Goal: Task Accomplishment & Management: Manage account settings

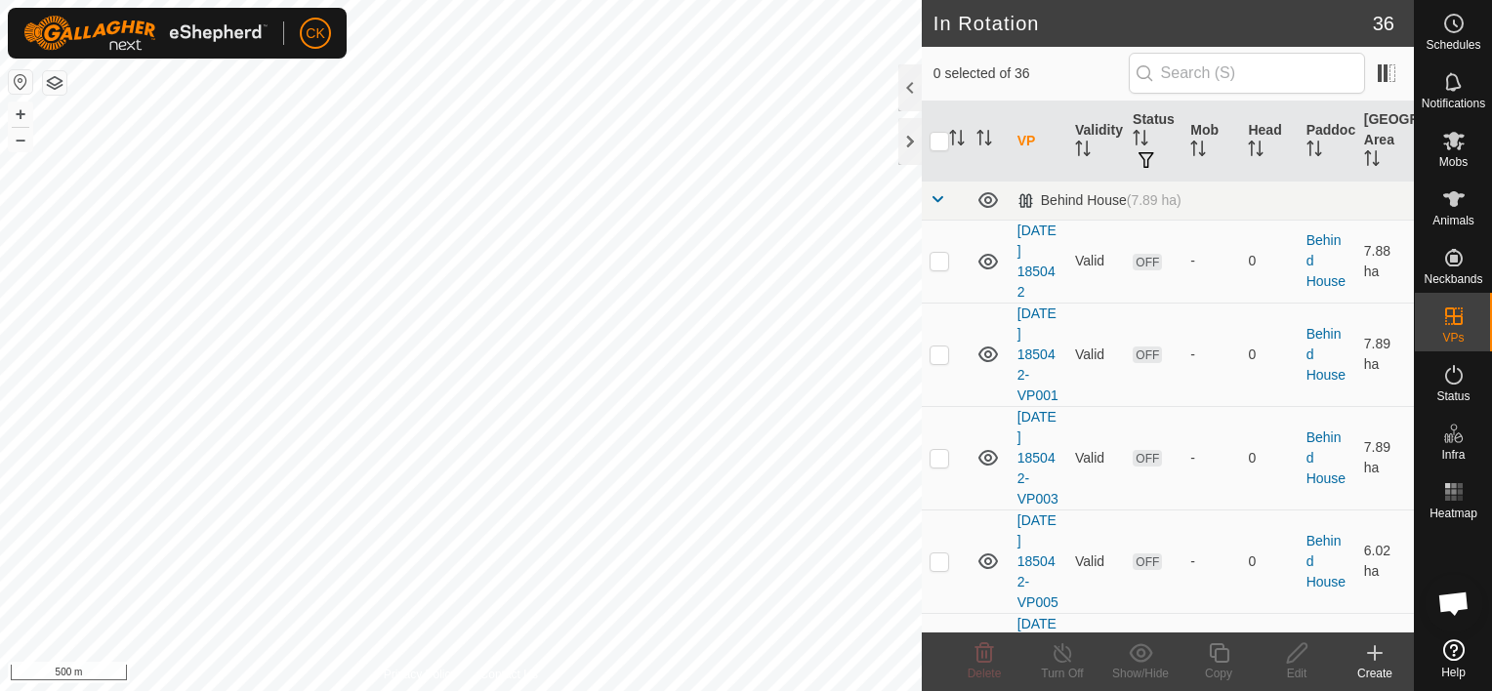
scroll to position [570, 0]
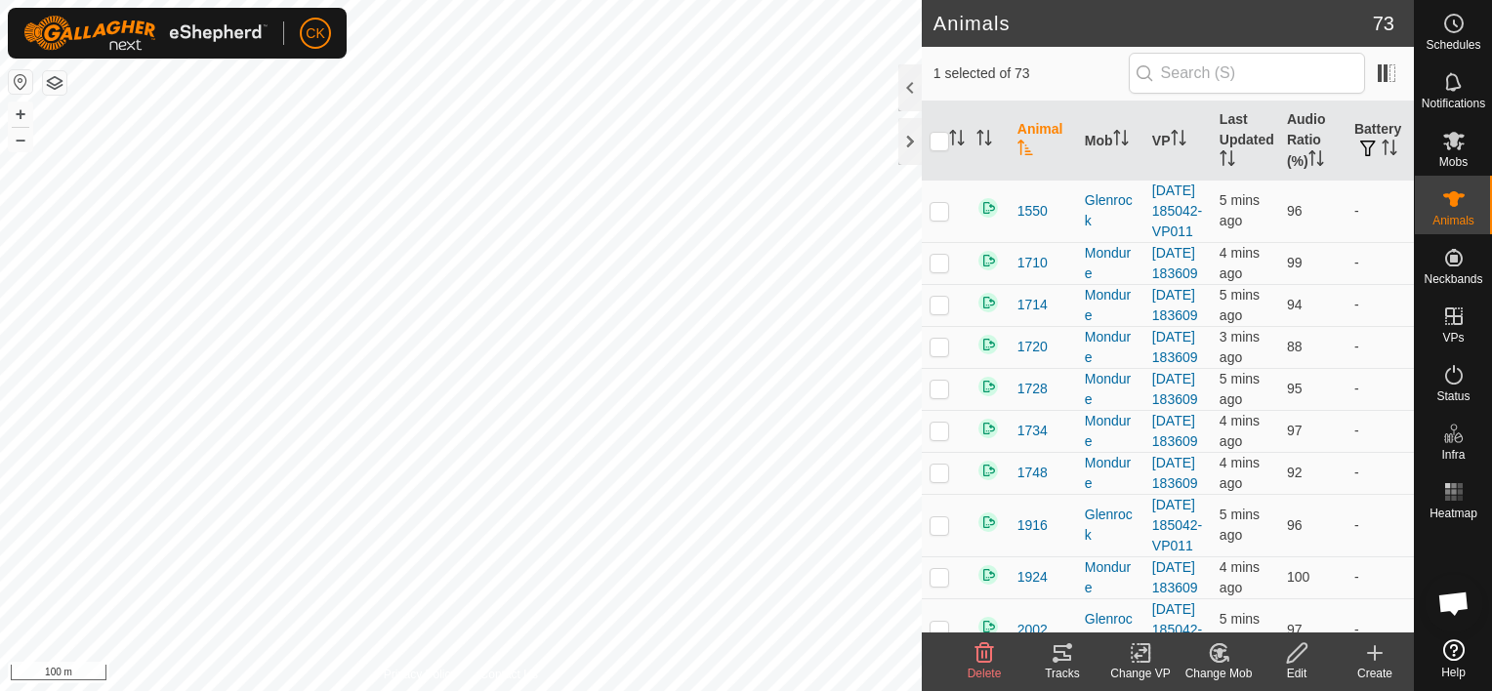
click at [1060, 647] on icon at bounding box center [1061, 652] width 23 height 23
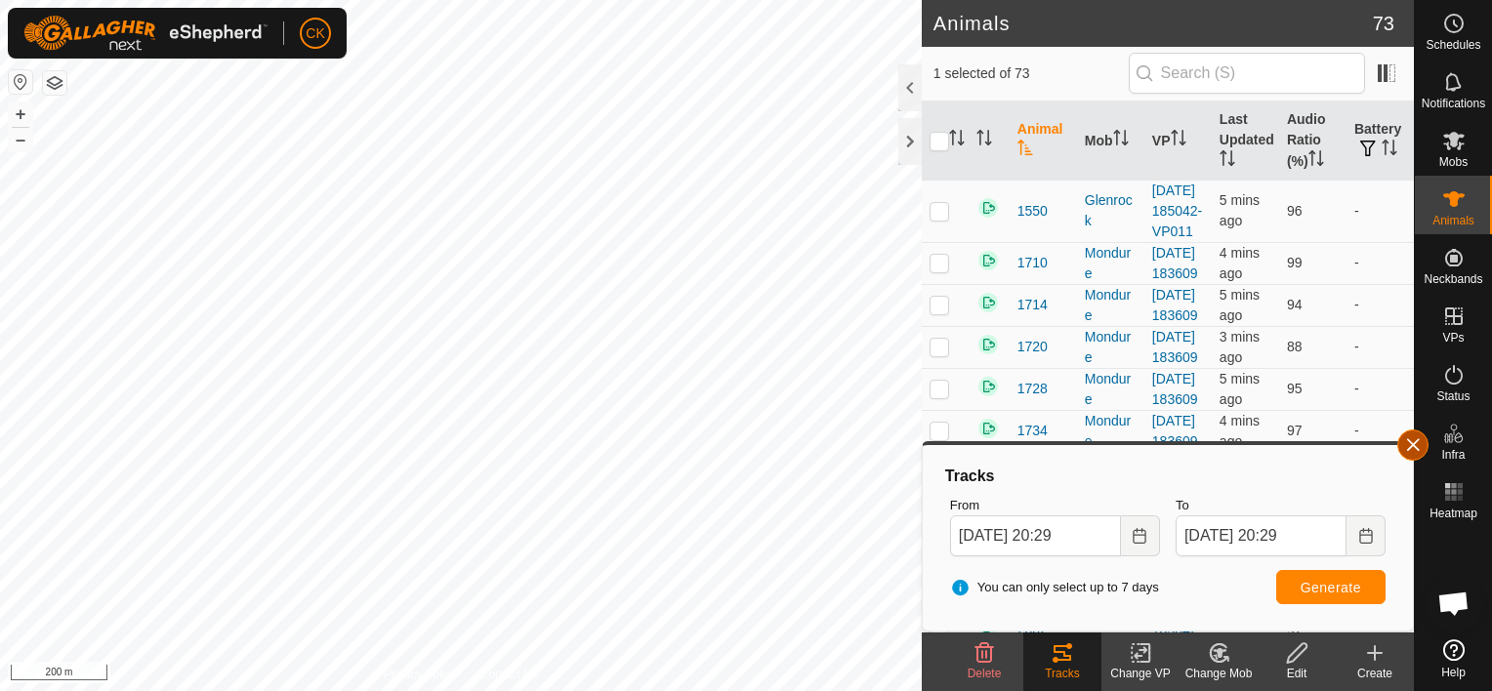
click at [1412, 441] on button "button" at bounding box center [1412, 445] width 31 height 31
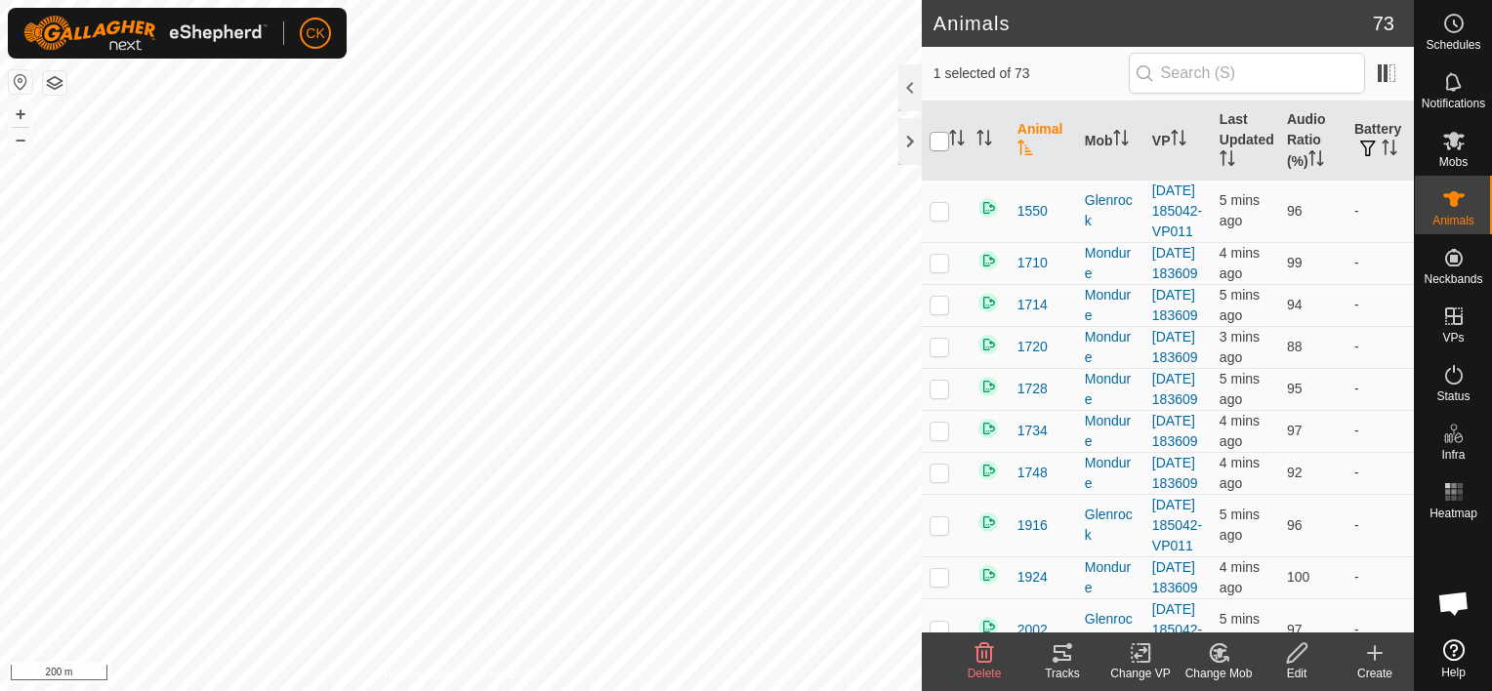
click at [940, 144] on input "checkbox" at bounding box center [939, 142] width 20 height 20
checkbox input "true"
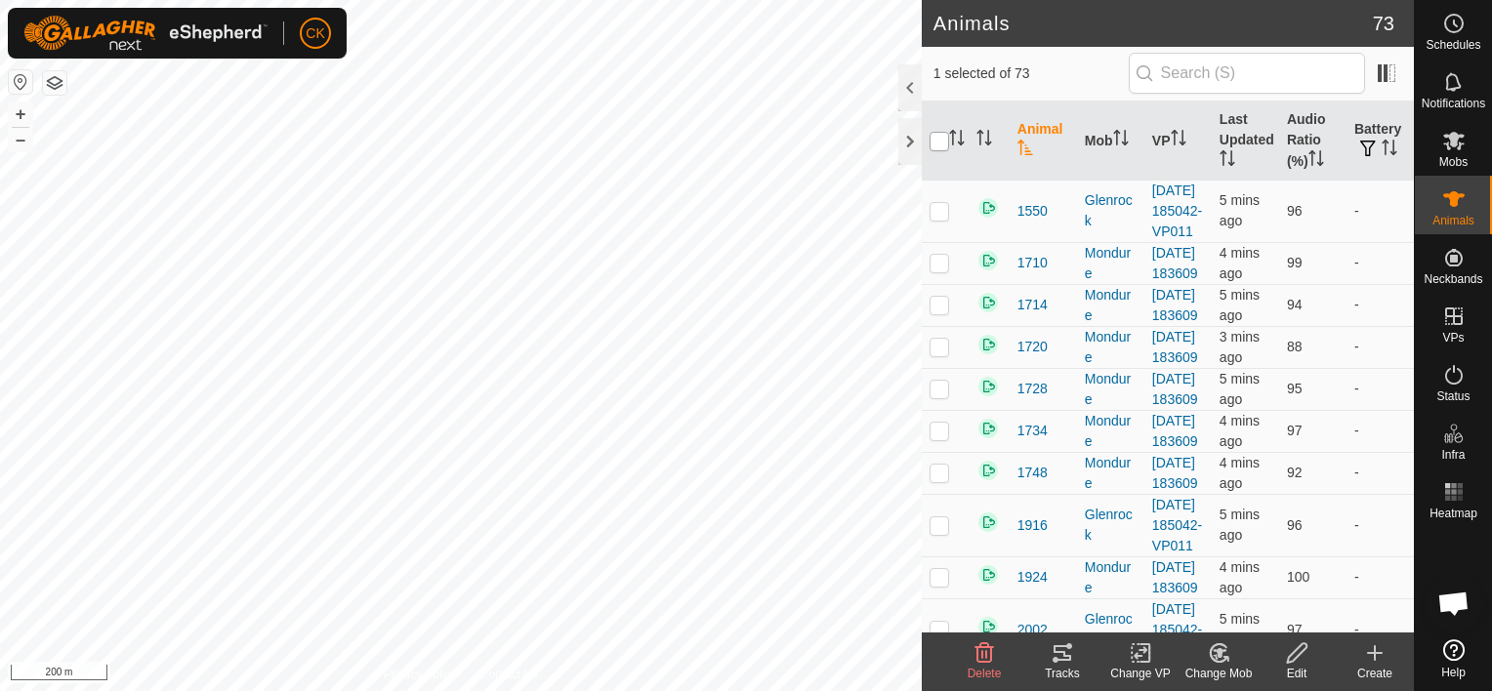
checkbox input "true"
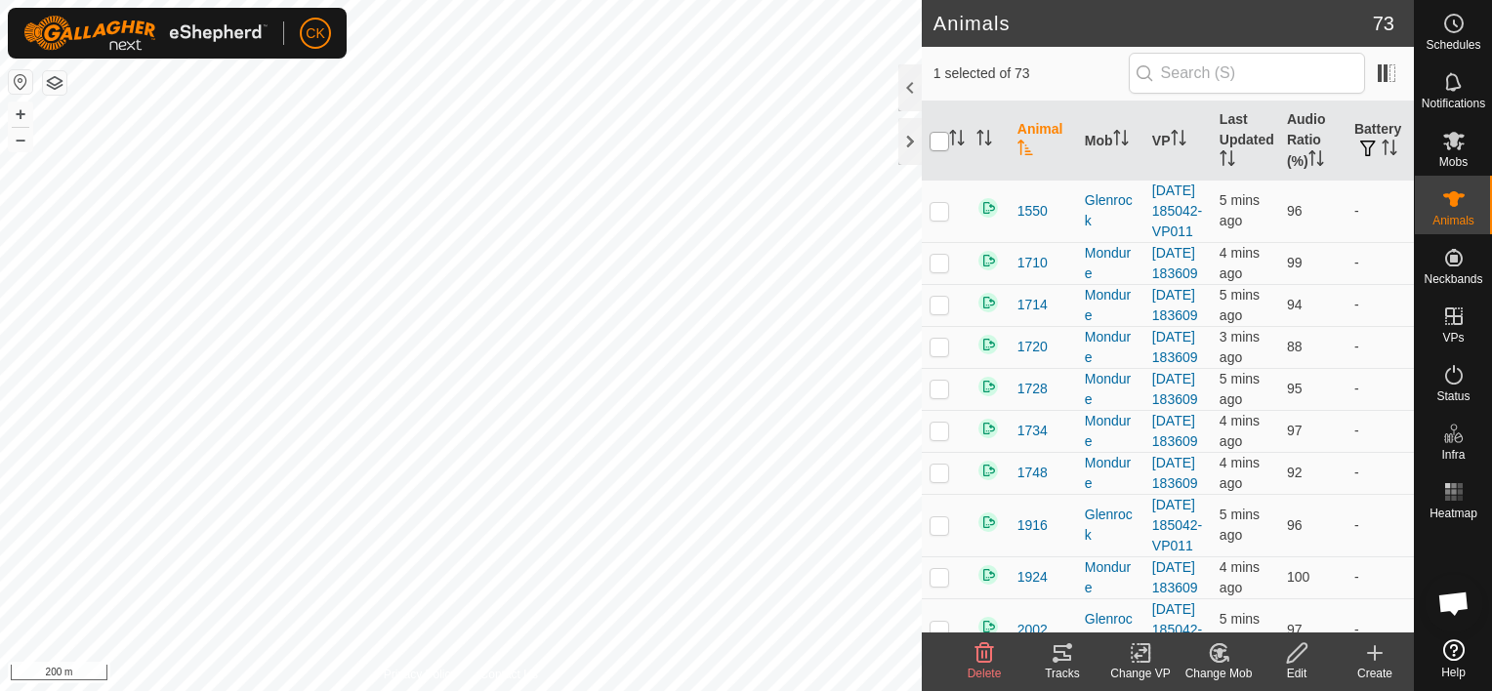
checkbox input "true"
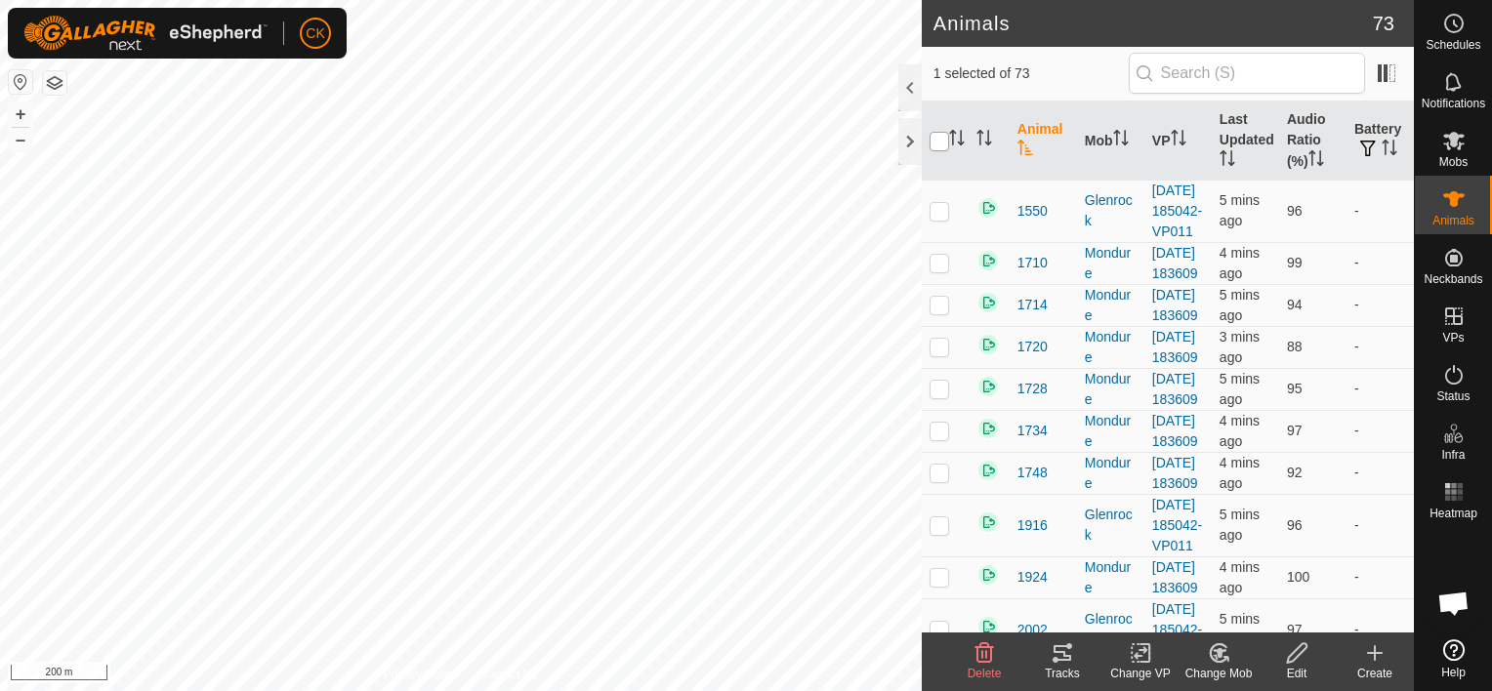
checkbox input "true"
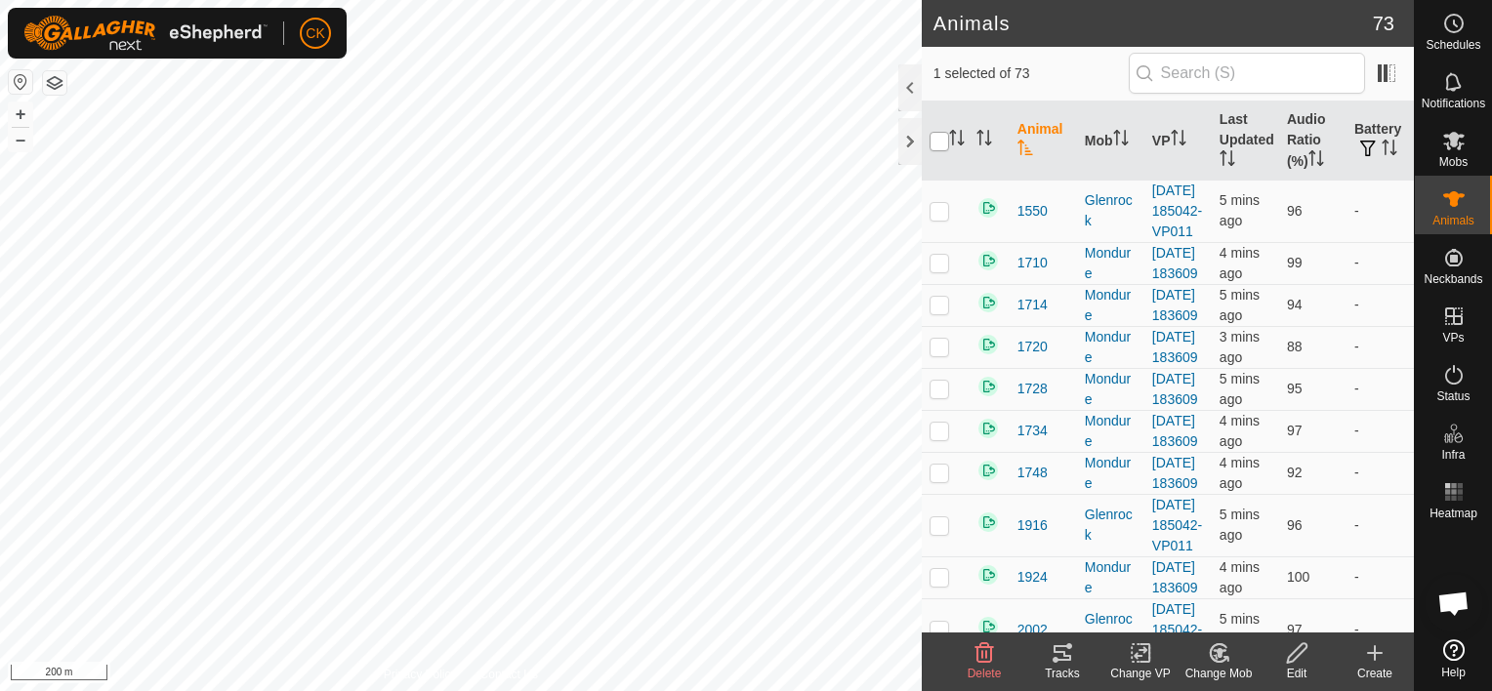
checkbox input "true"
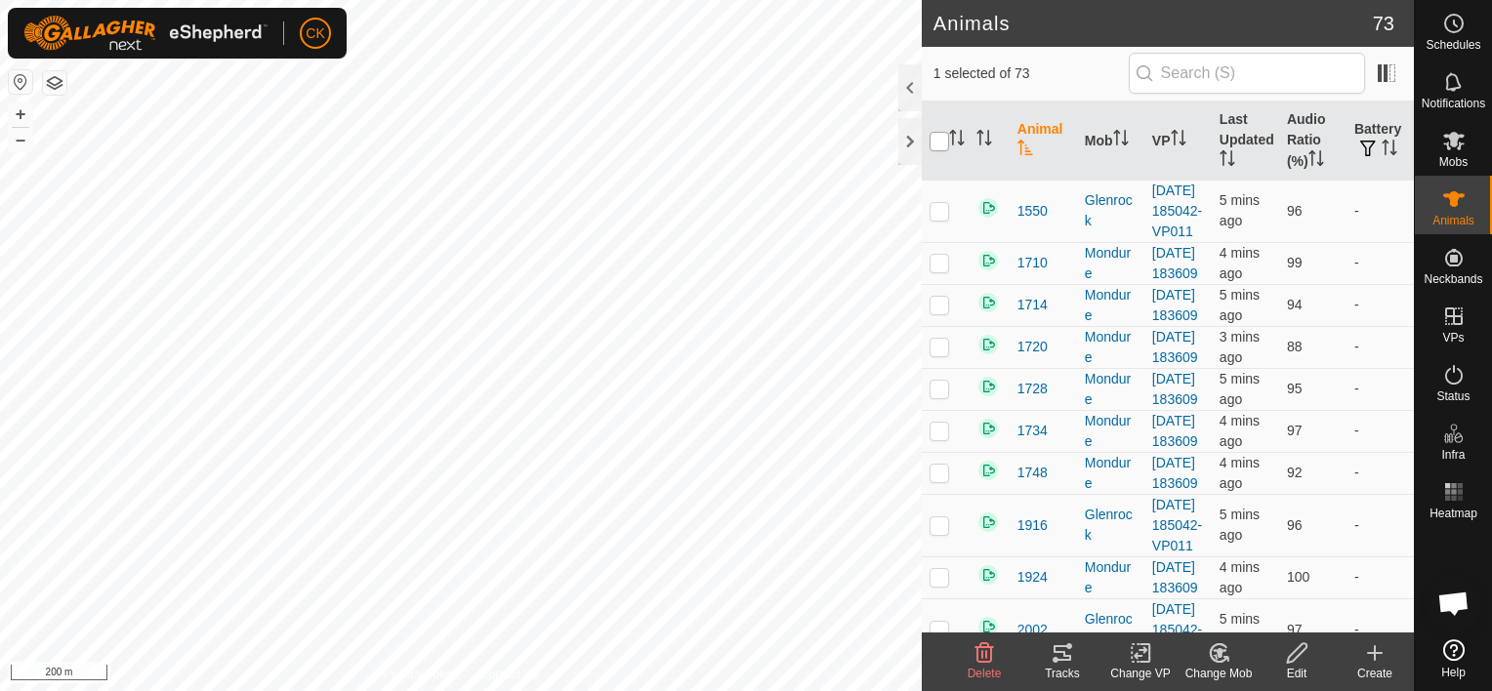
checkbox input "true"
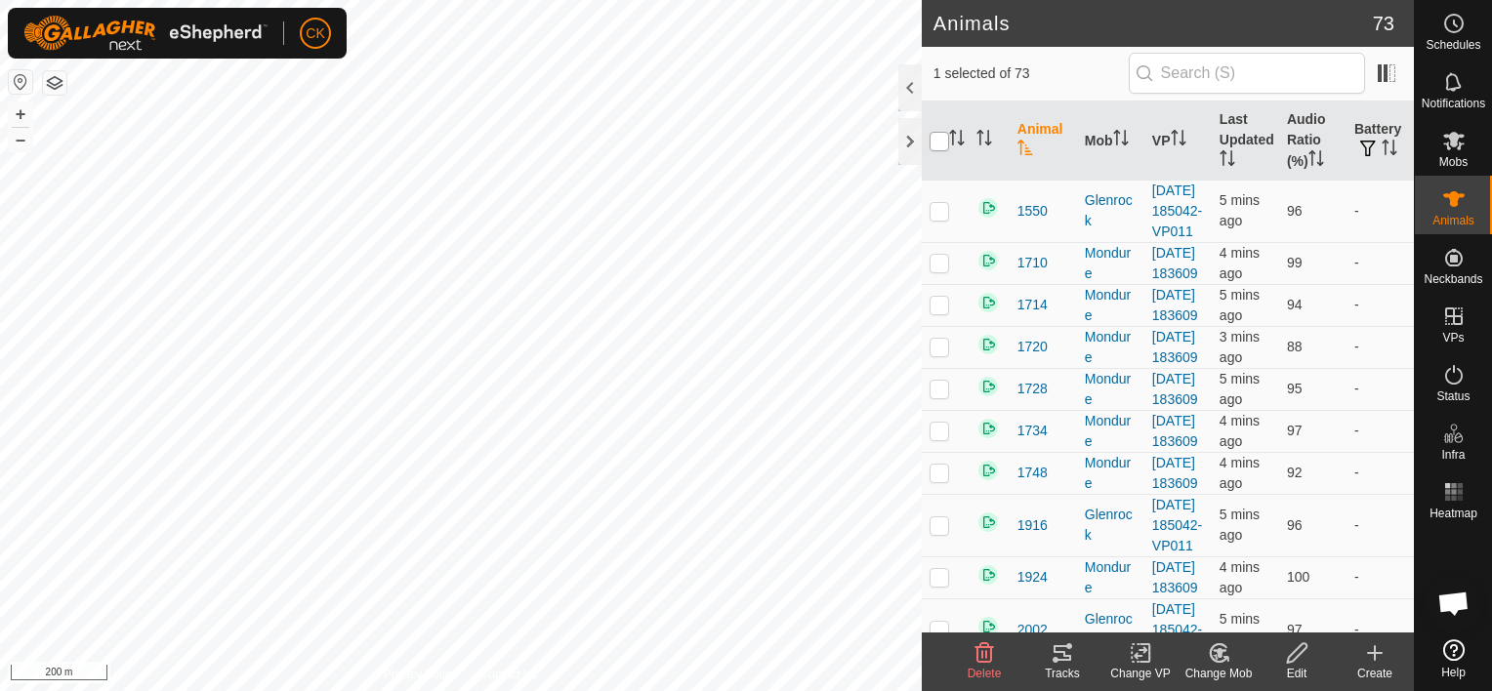
checkbox input "true"
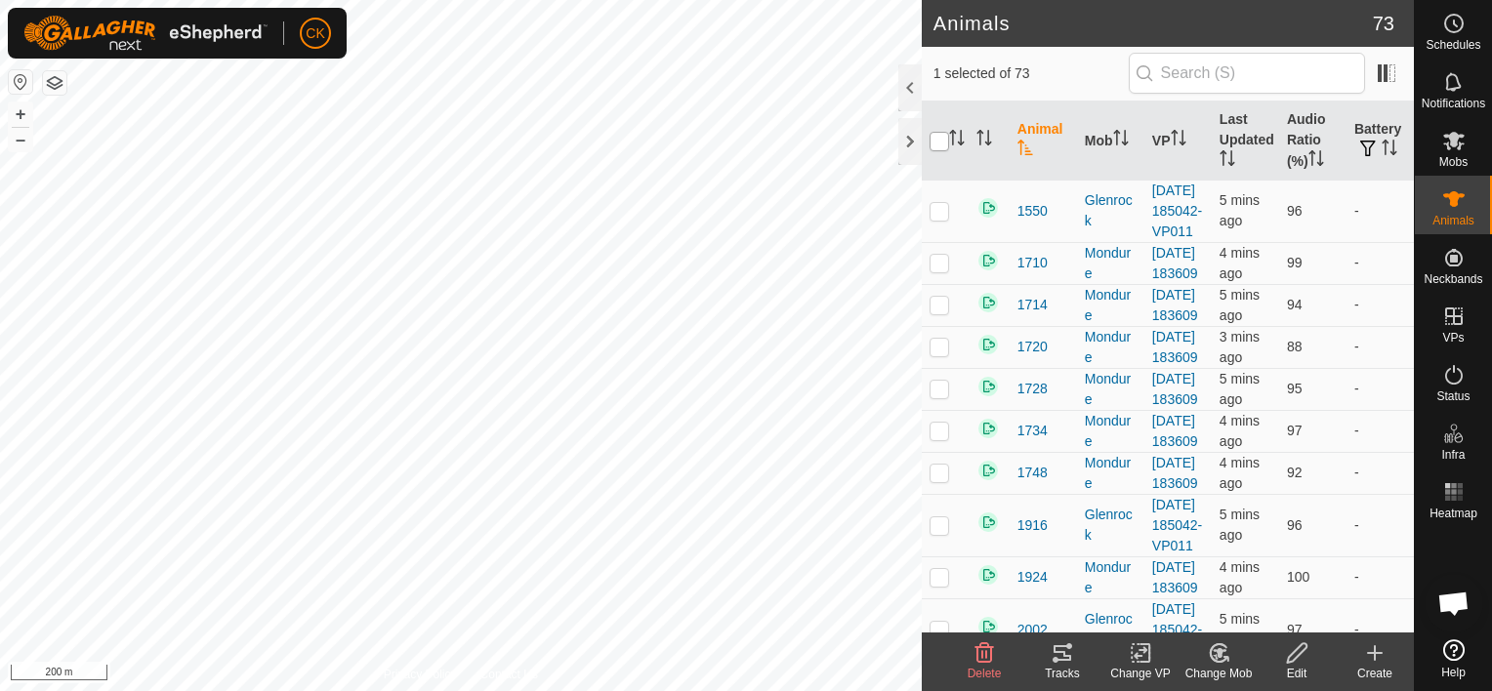
checkbox input "true"
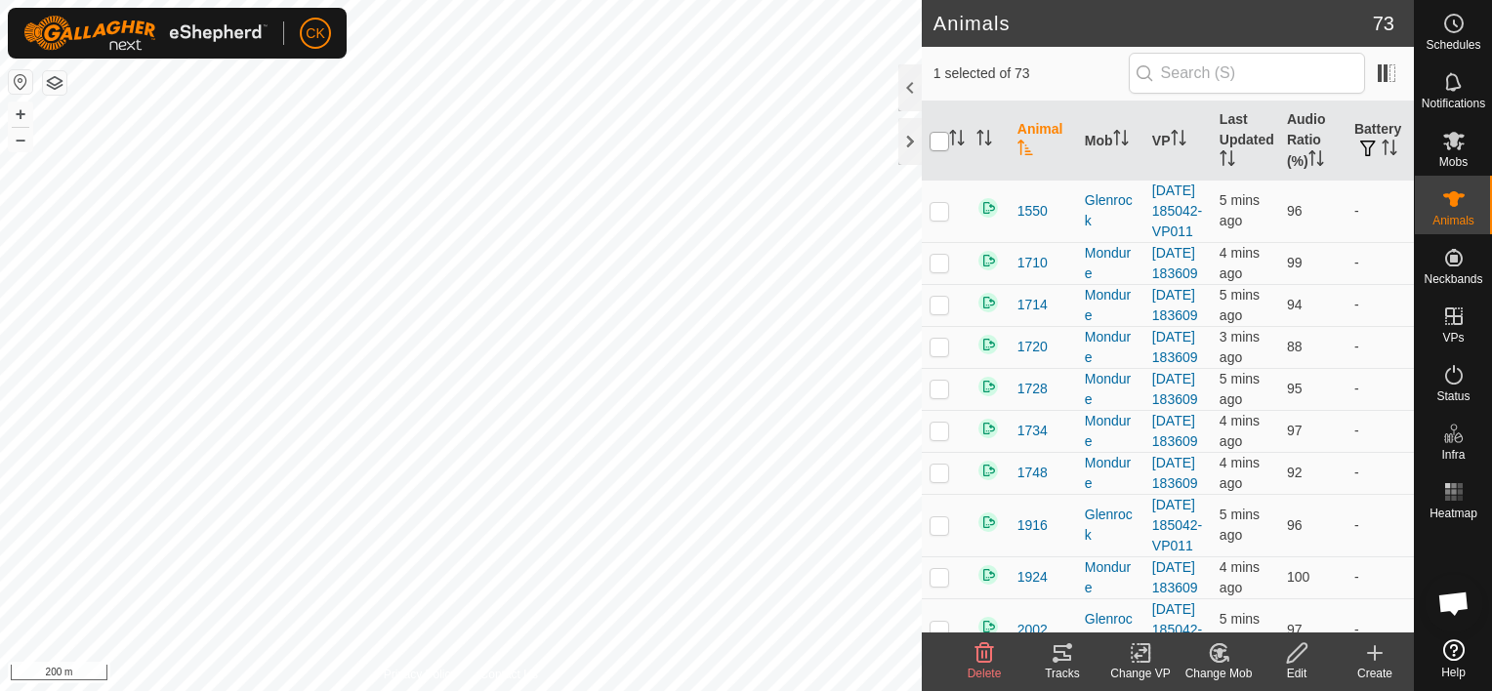
checkbox input "true"
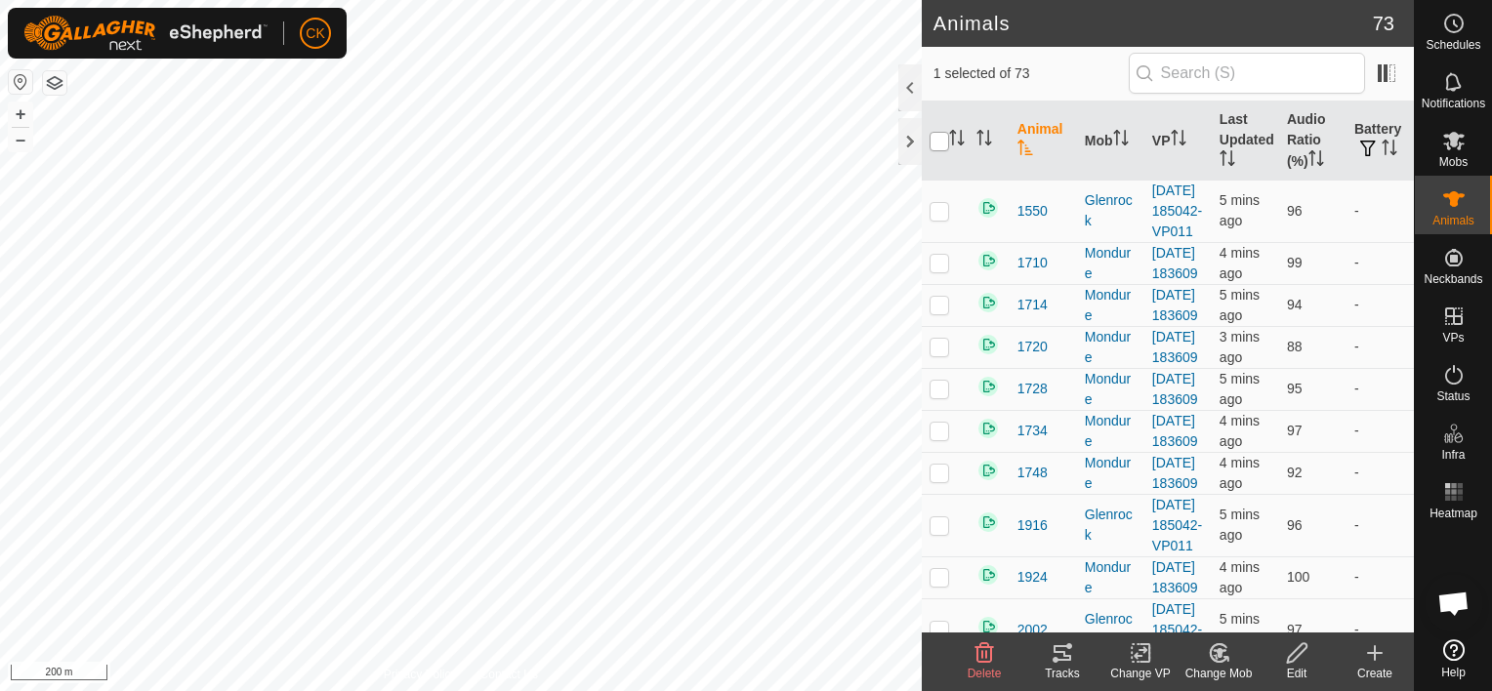
checkbox input "true"
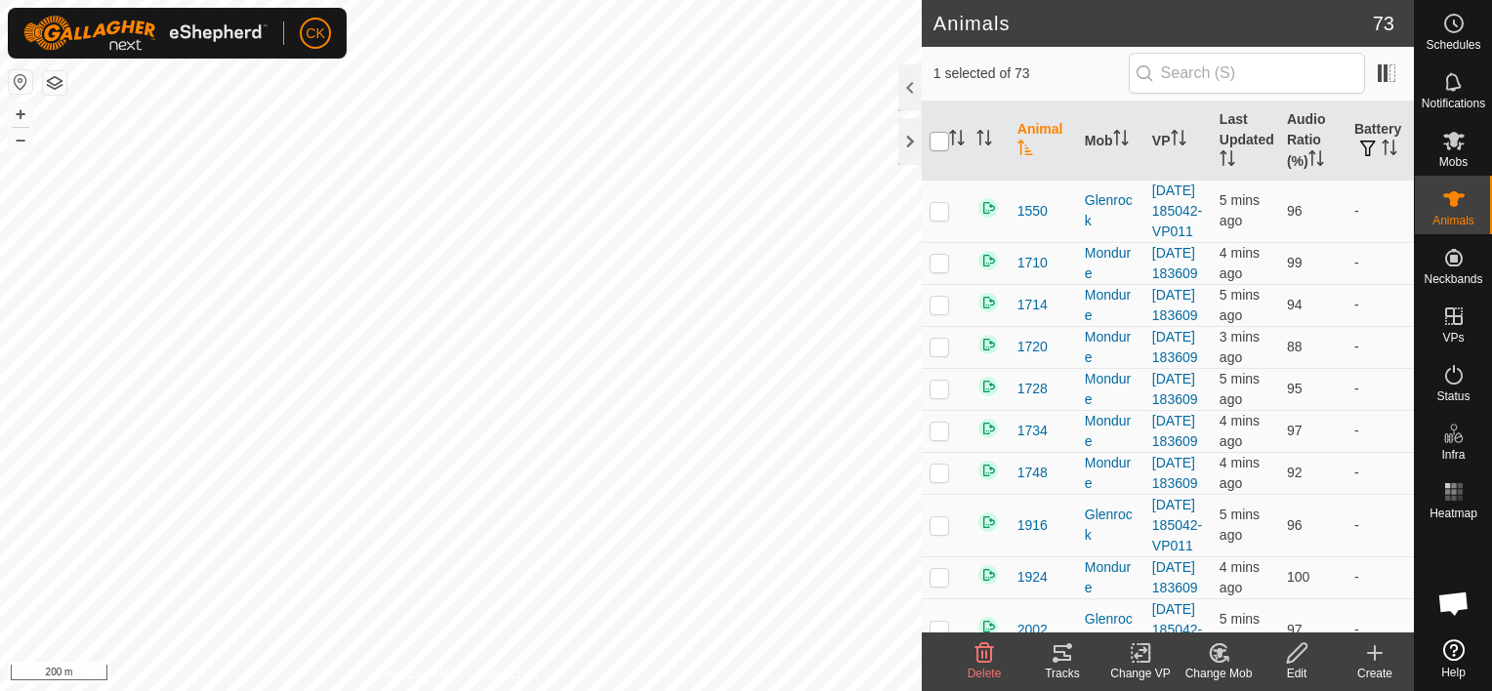
checkbox input "true"
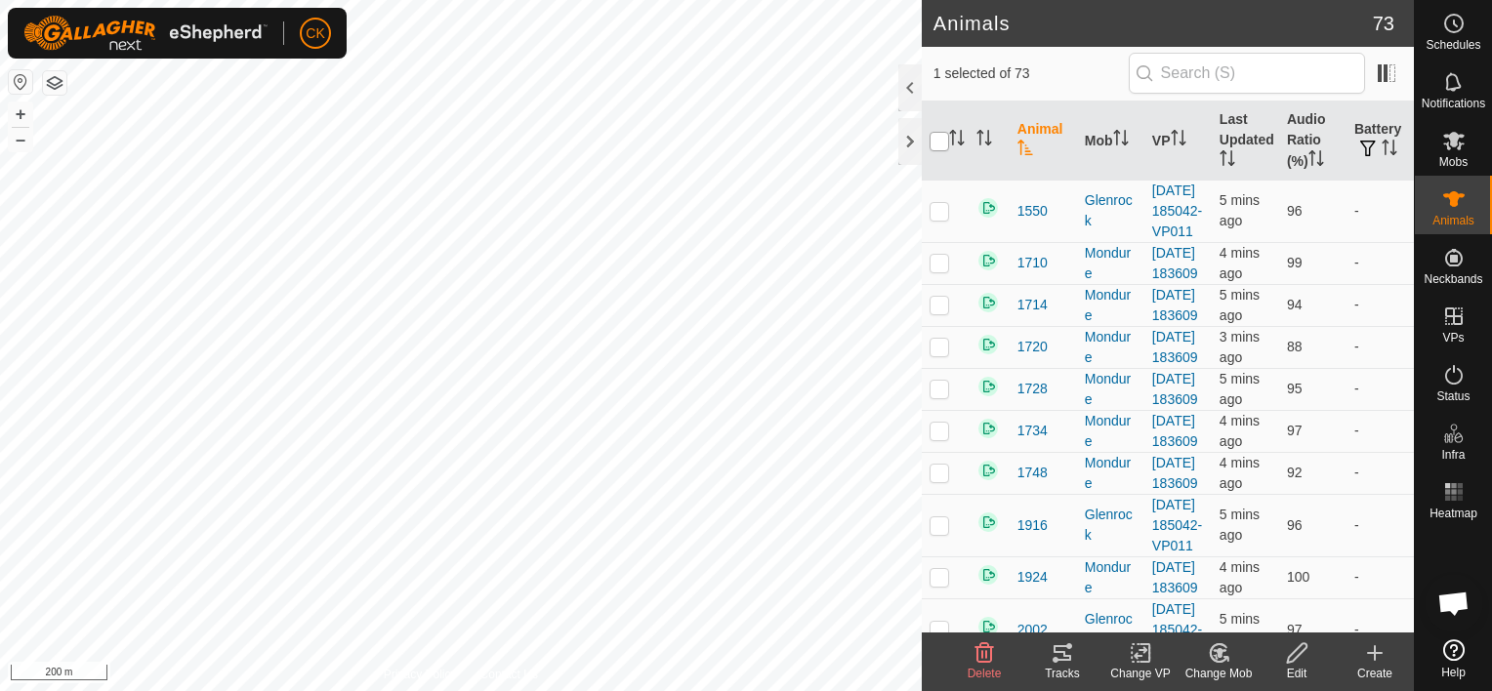
checkbox input "true"
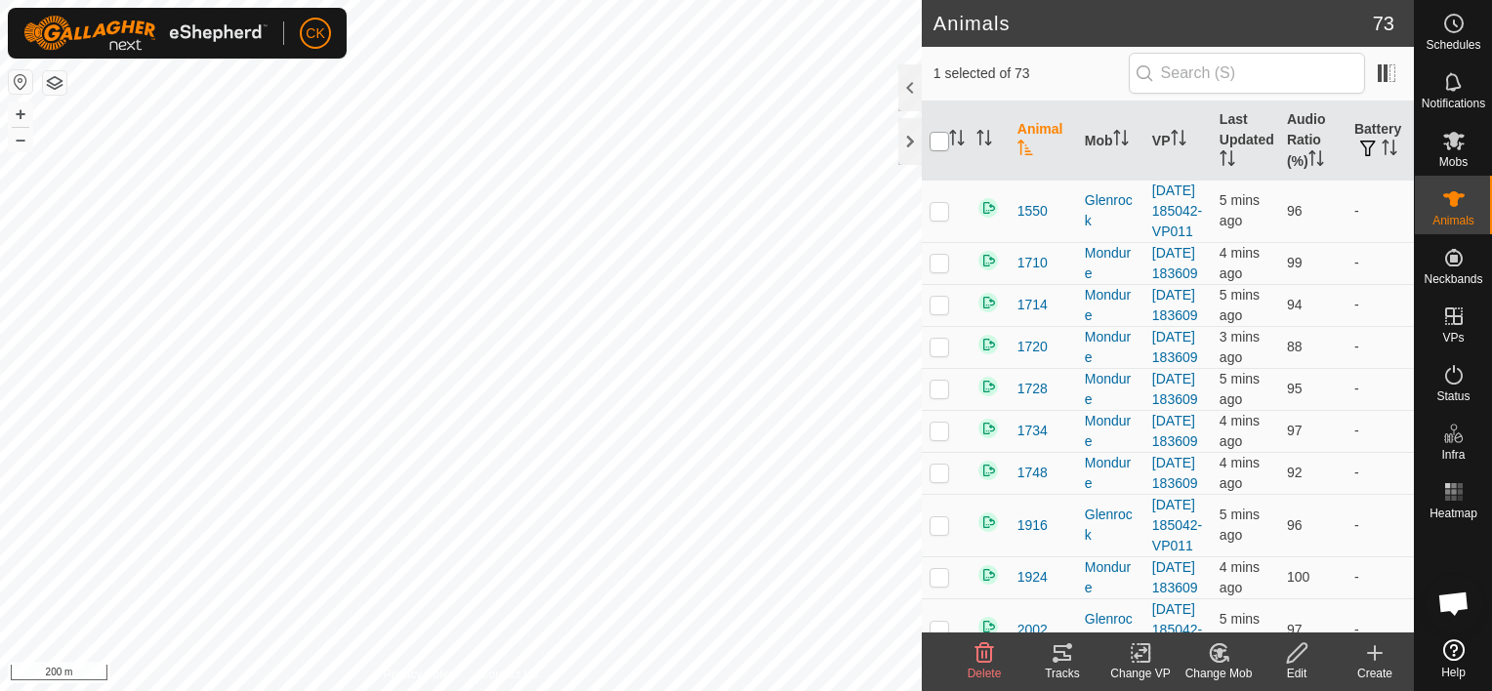
checkbox input "true"
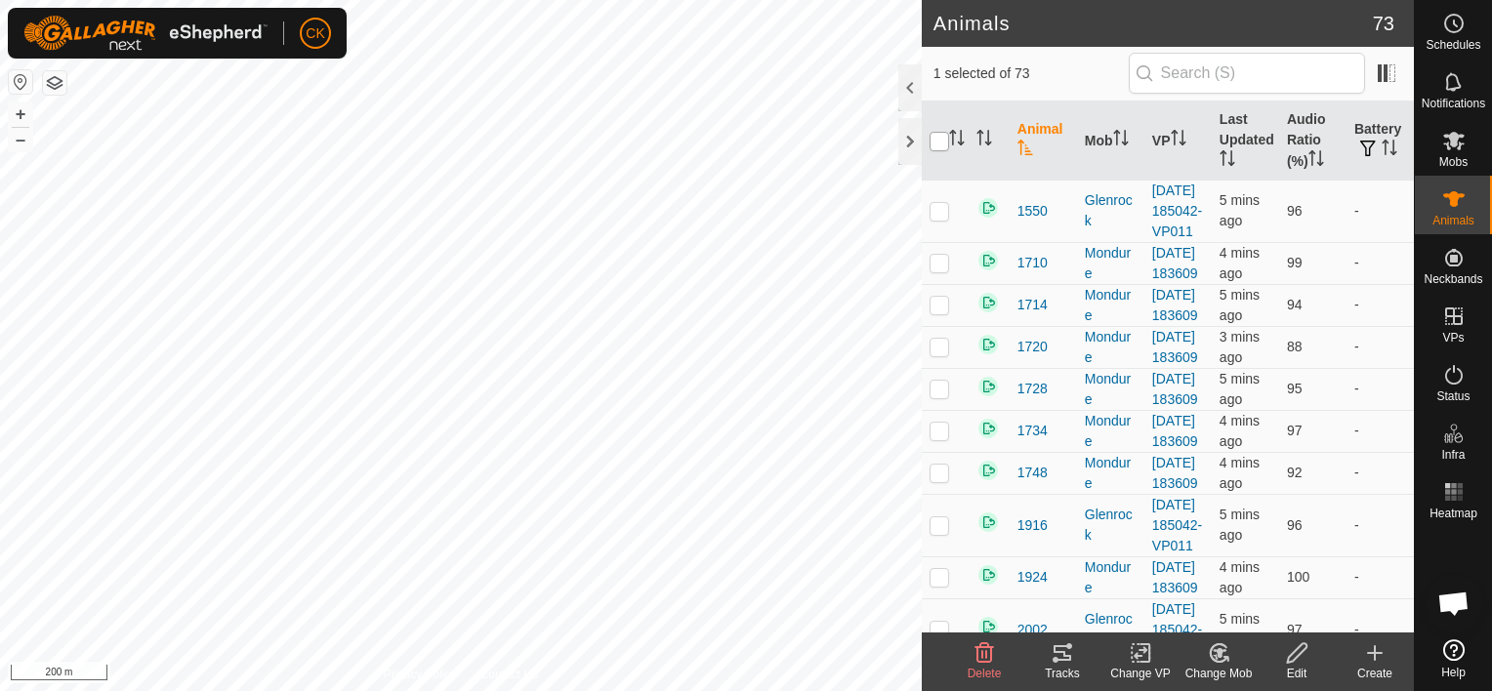
checkbox input "true"
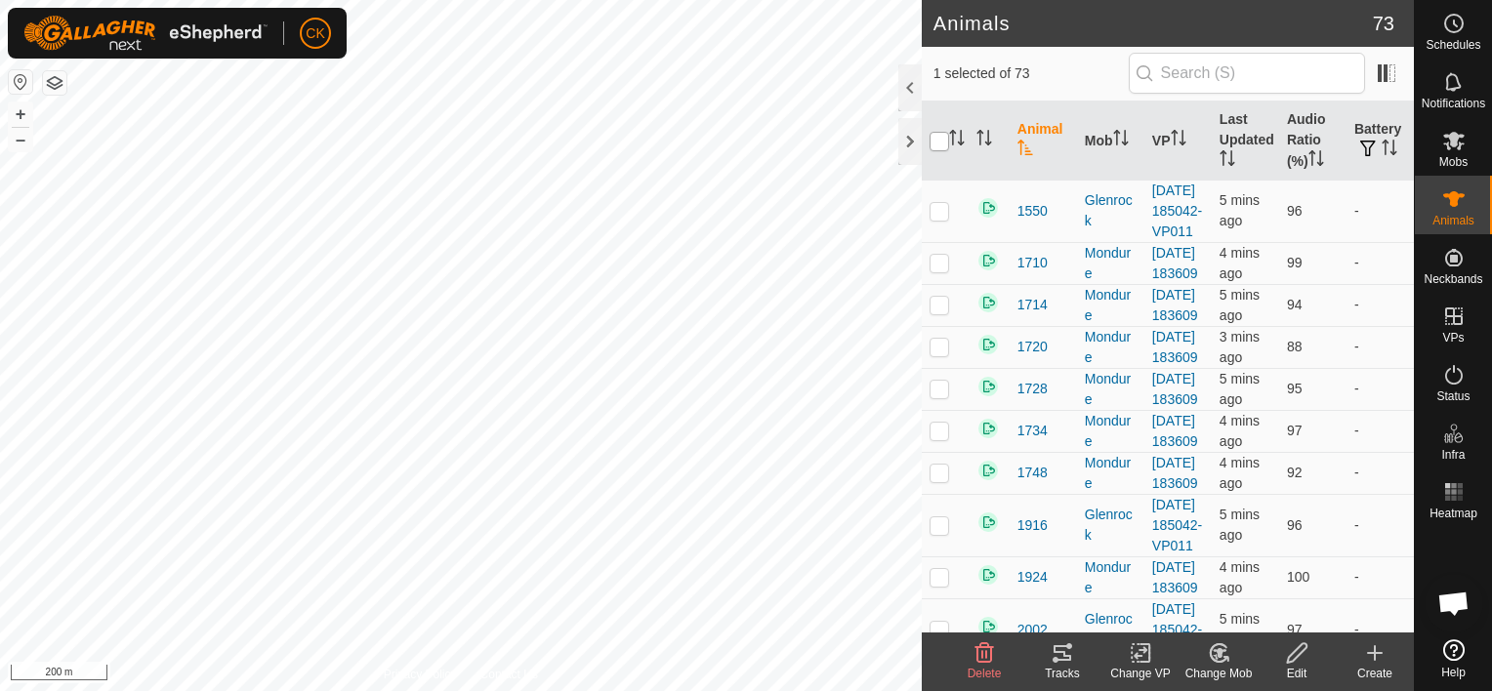
checkbox input "true"
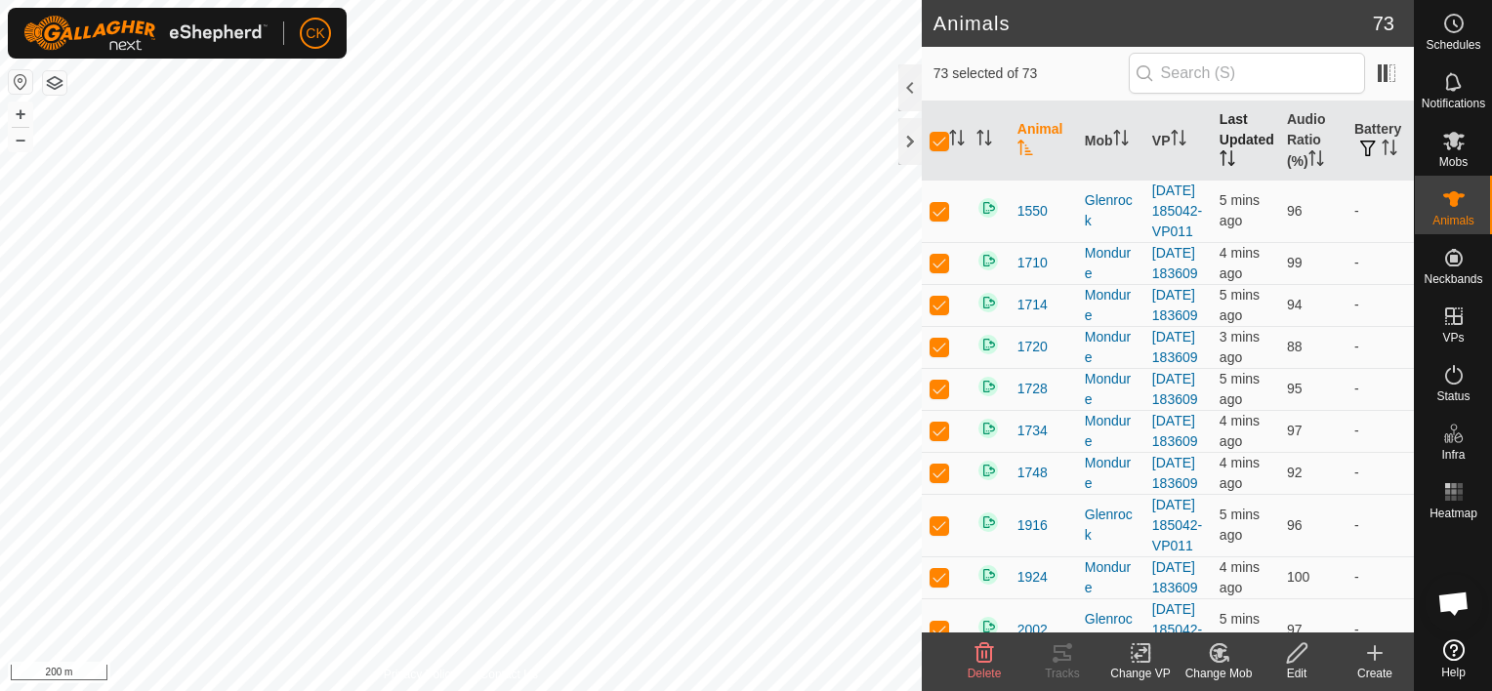
click at [1226, 136] on th "Last Updated" at bounding box center [1245, 141] width 67 height 79
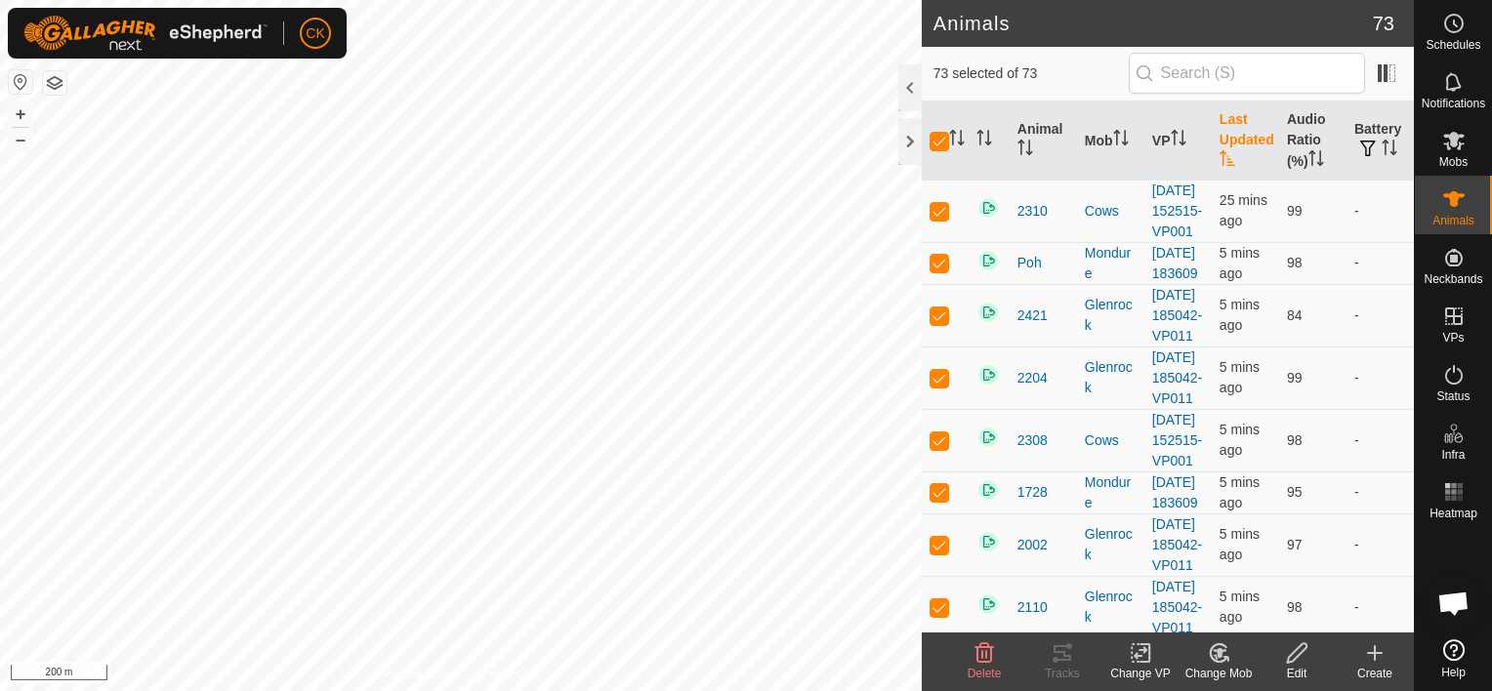
click at [1228, 136] on th "Last Updated" at bounding box center [1245, 141] width 67 height 79
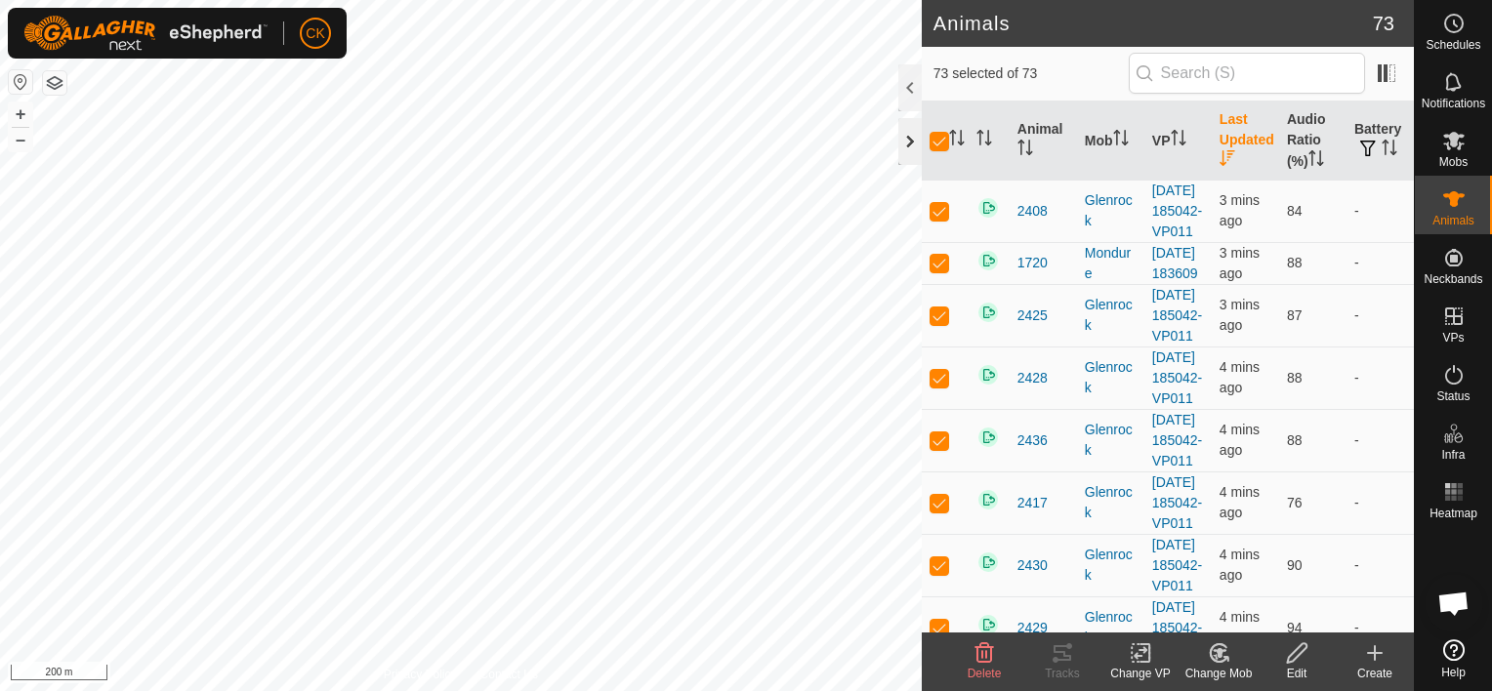
click at [906, 139] on div at bounding box center [909, 141] width 23 height 47
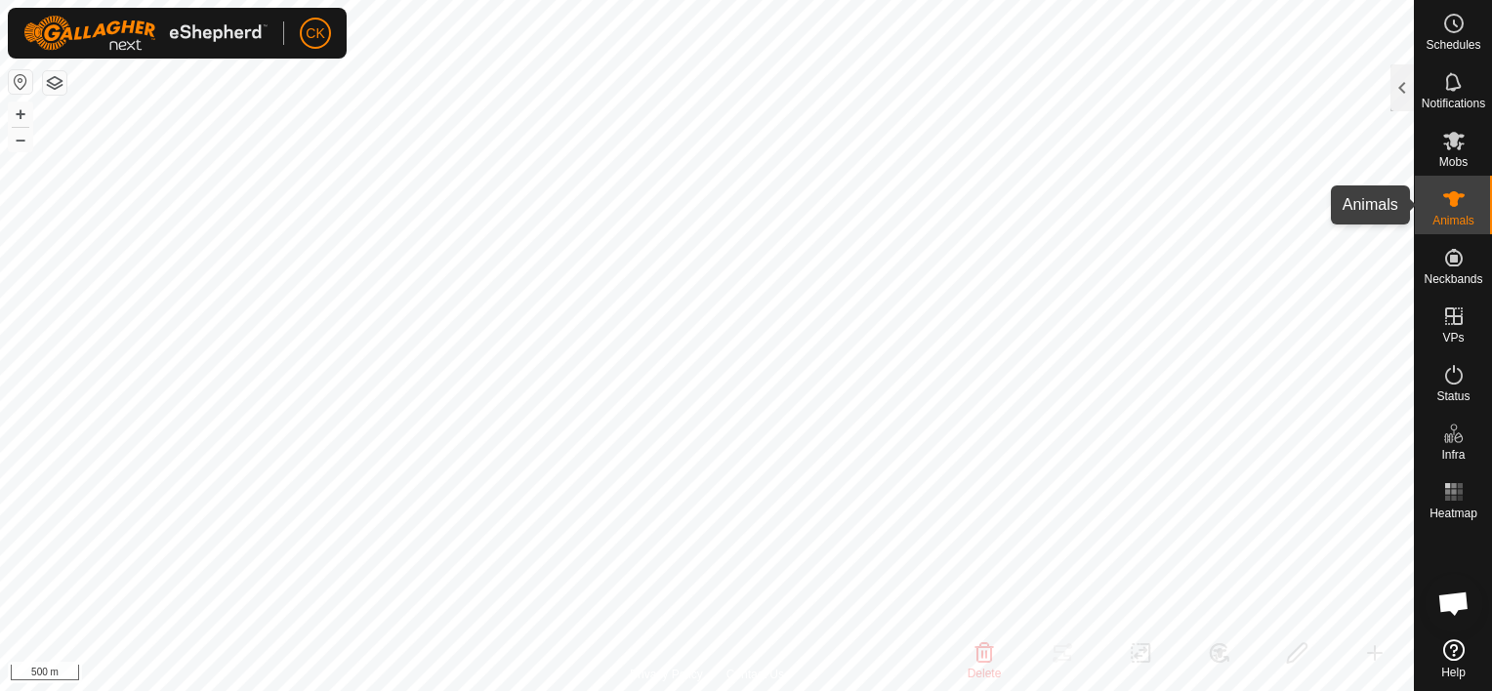
click at [1455, 208] on icon at bounding box center [1453, 198] width 23 height 23
click at [1407, 93] on div at bounding box center [1401, 87] width 23 height 47
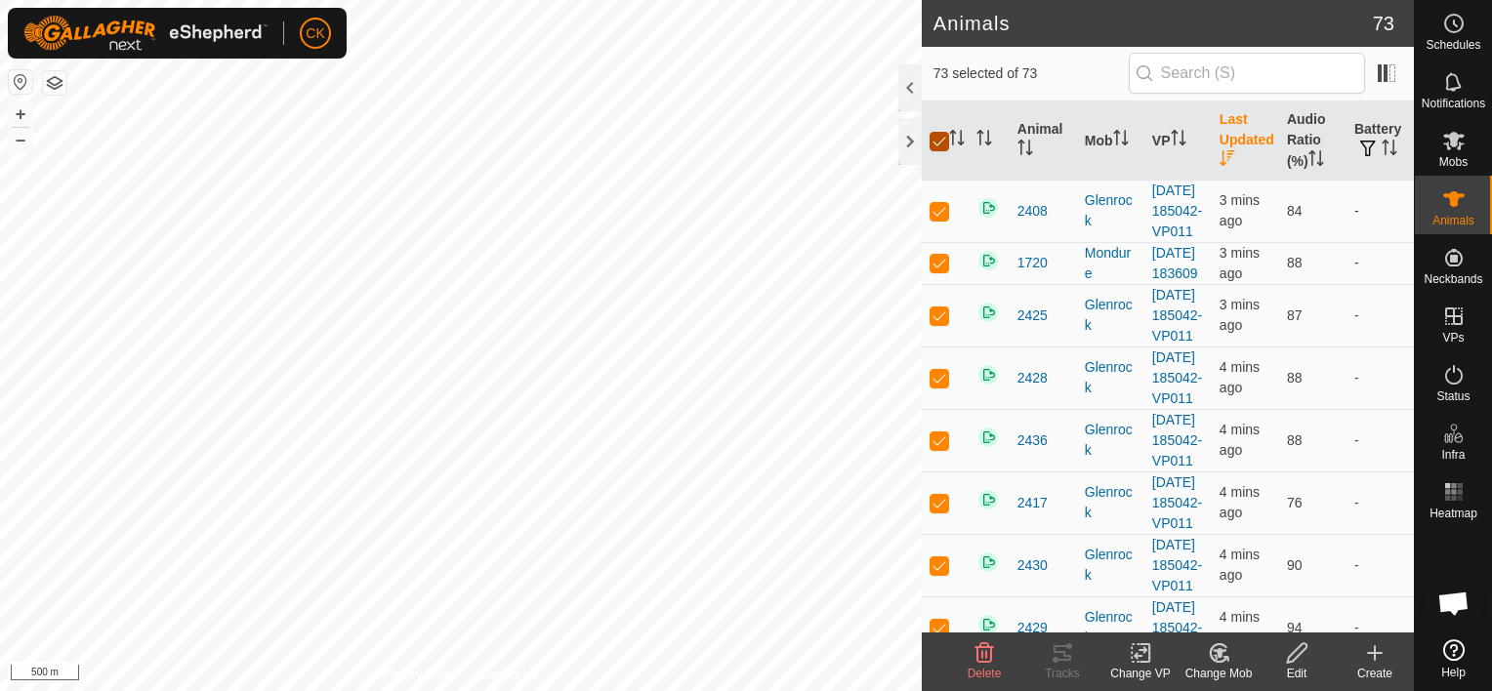
click at [945, 137] on input "checkbox" at bounding box center [939, 142] width 20 height 20
checkbox input "false"
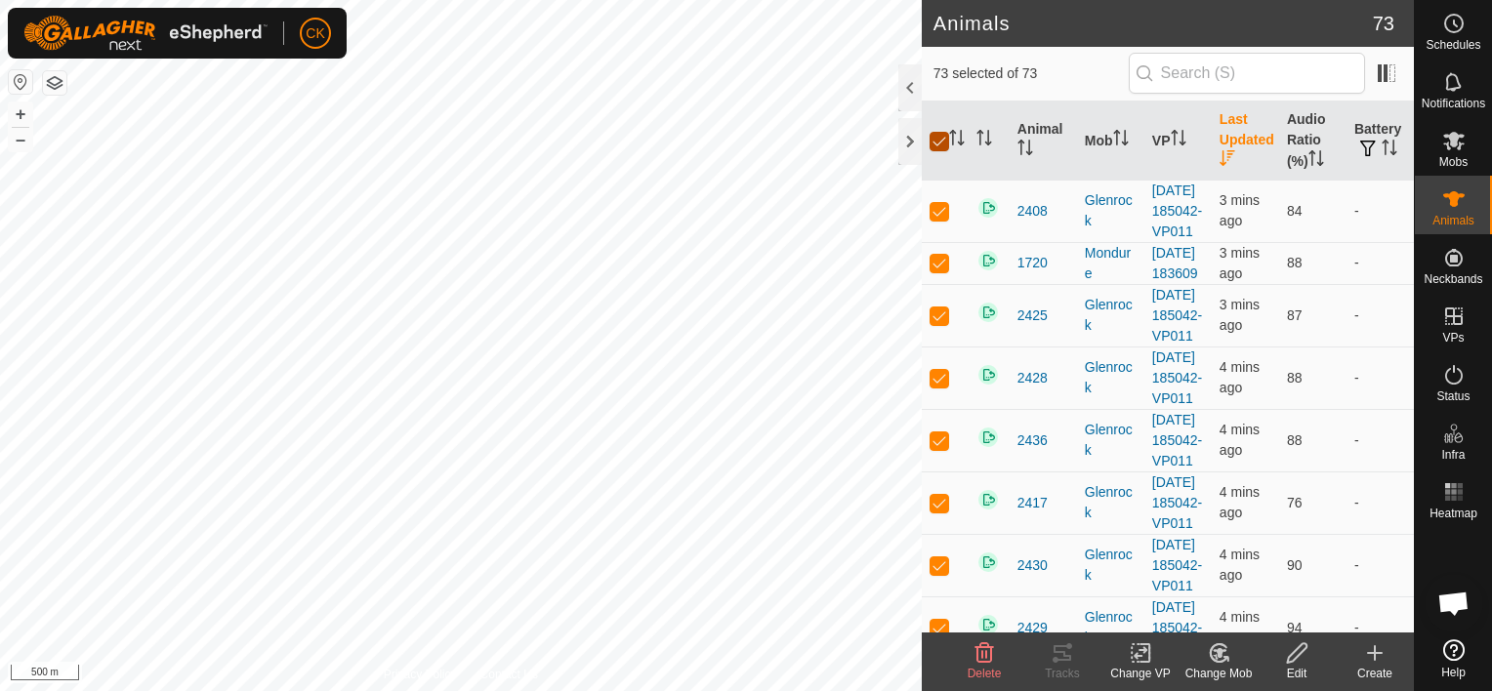
checkbox input "false"
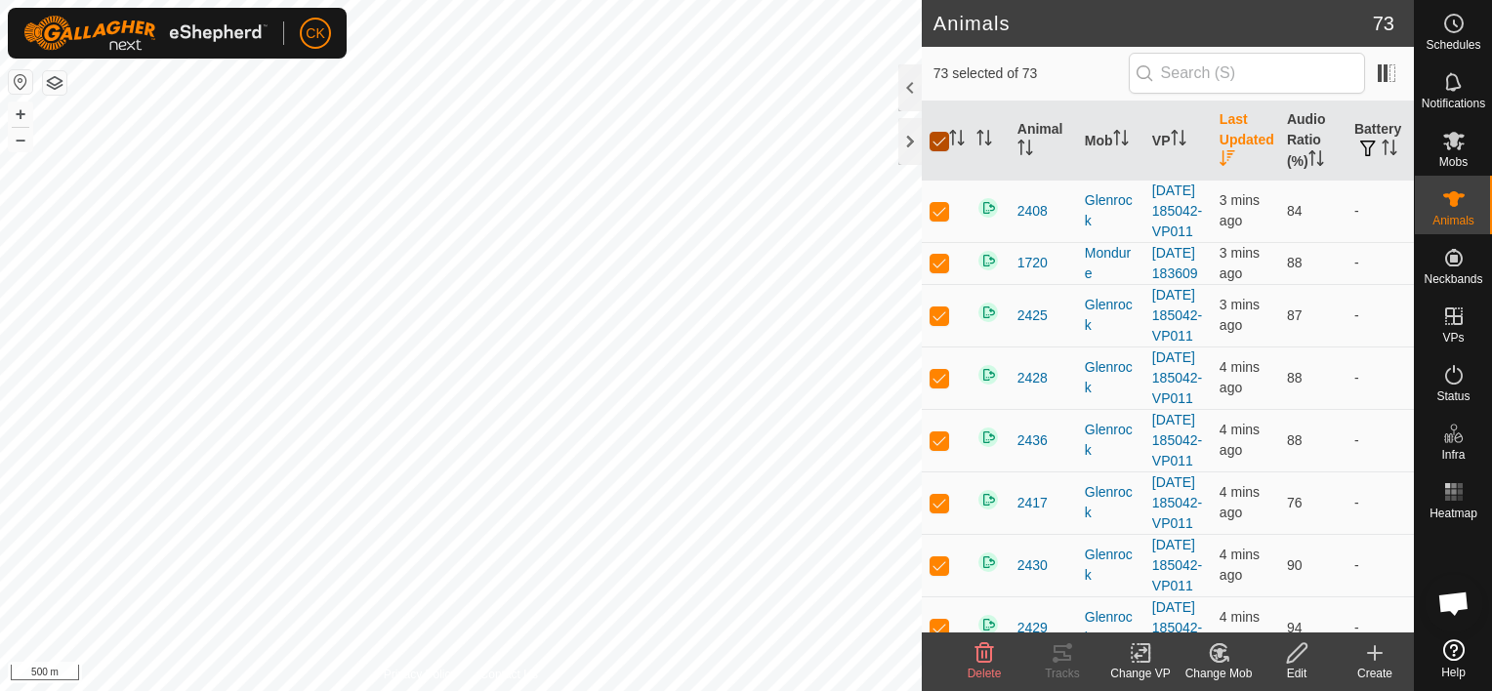
checkbox input "false"
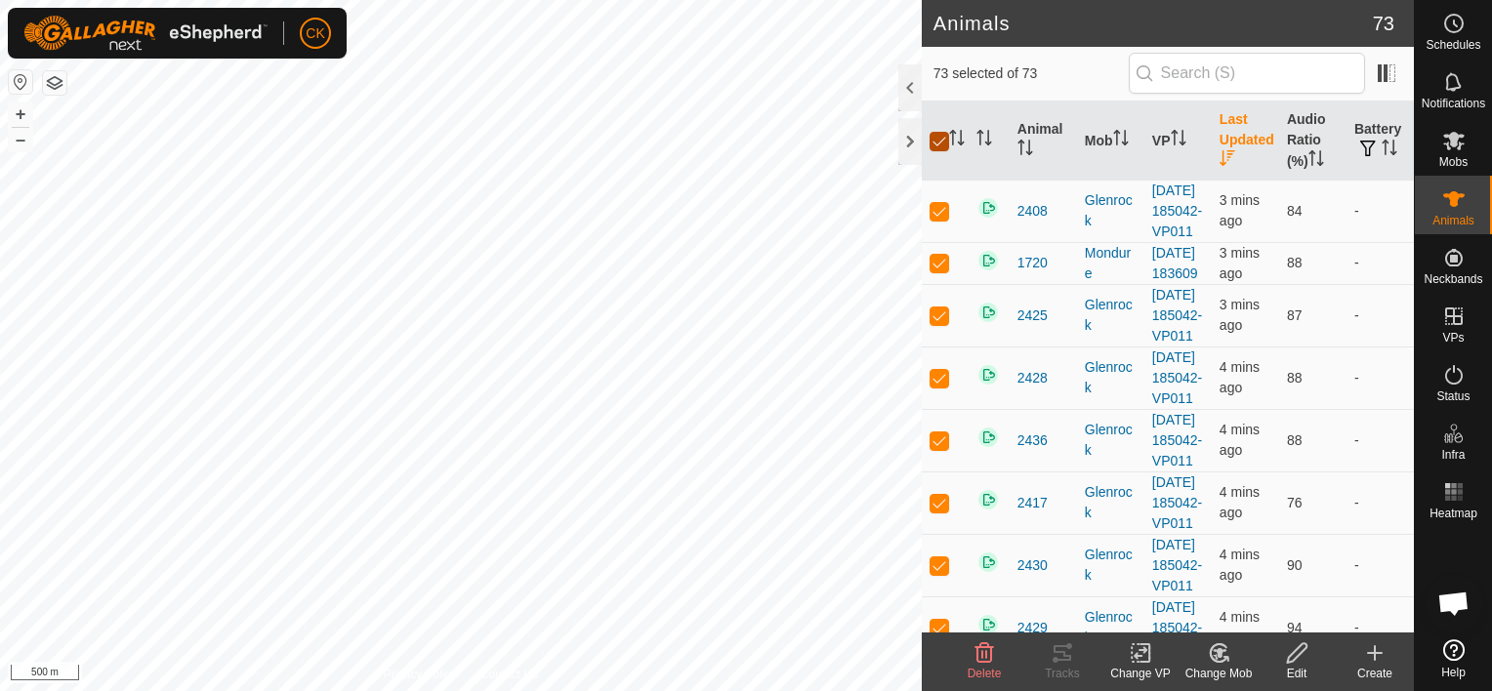
checkbox input "false"
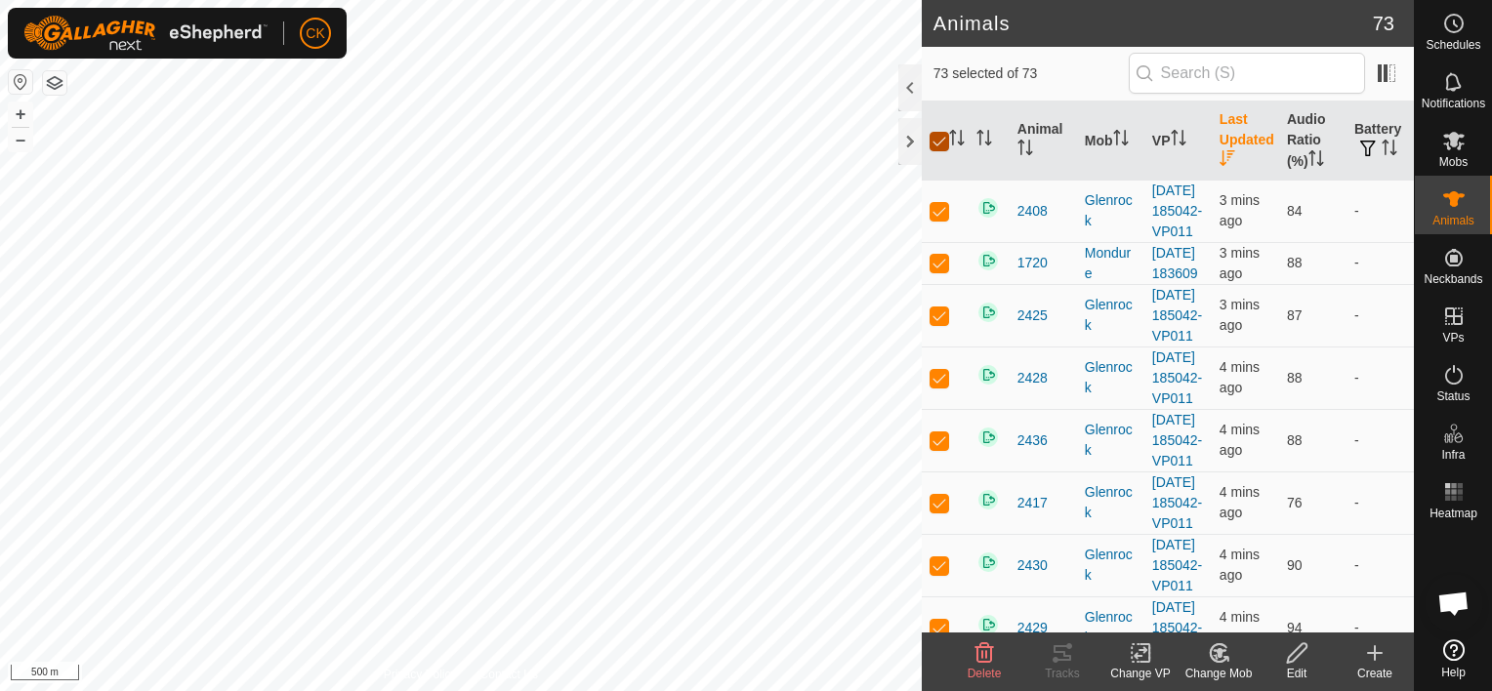
checkbox input "false"
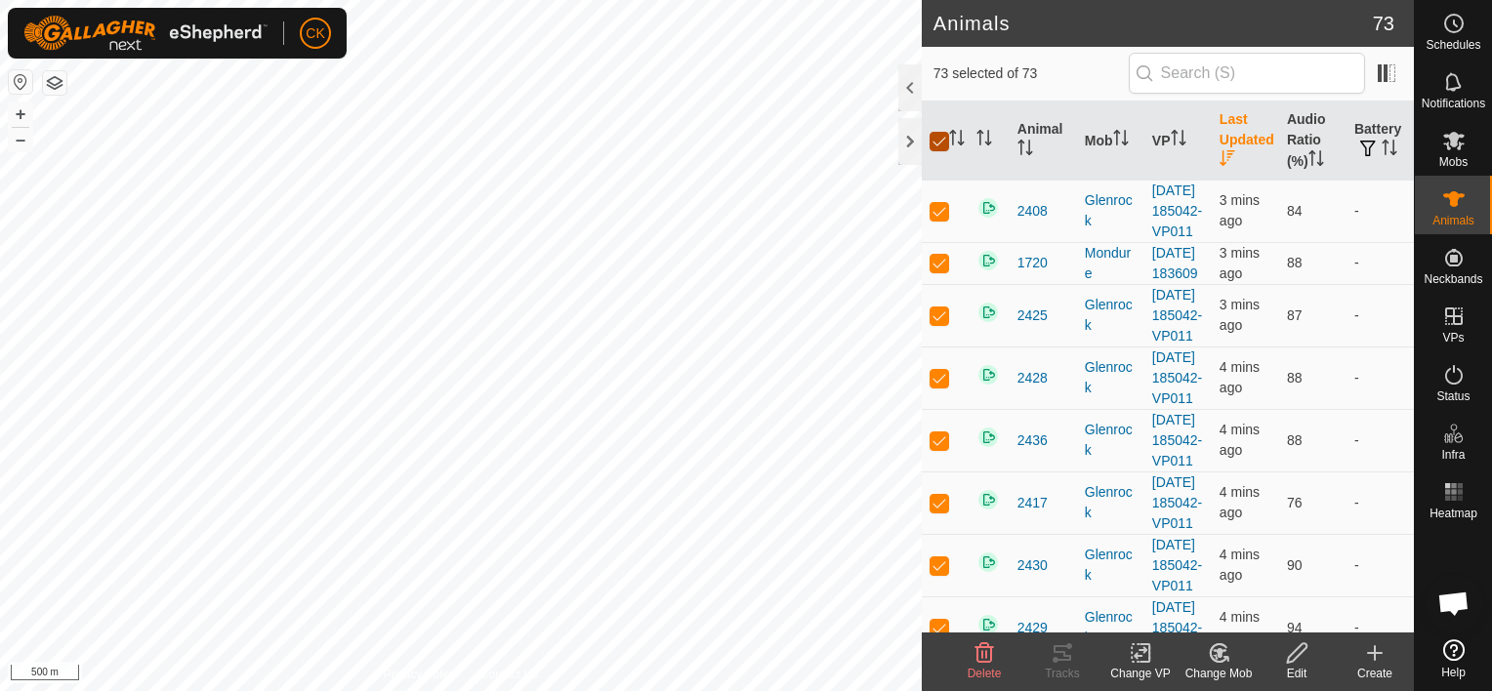
checkbox input "false"
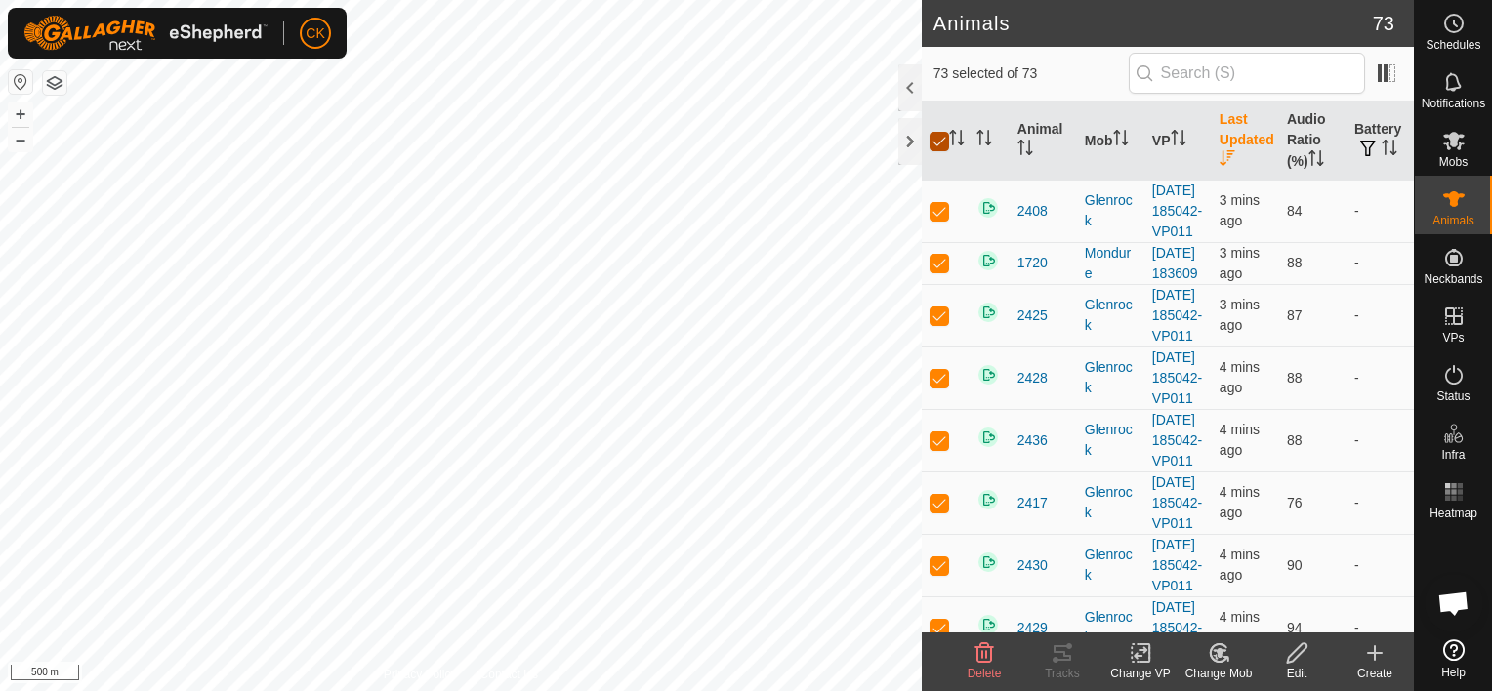
checkbox input "false"
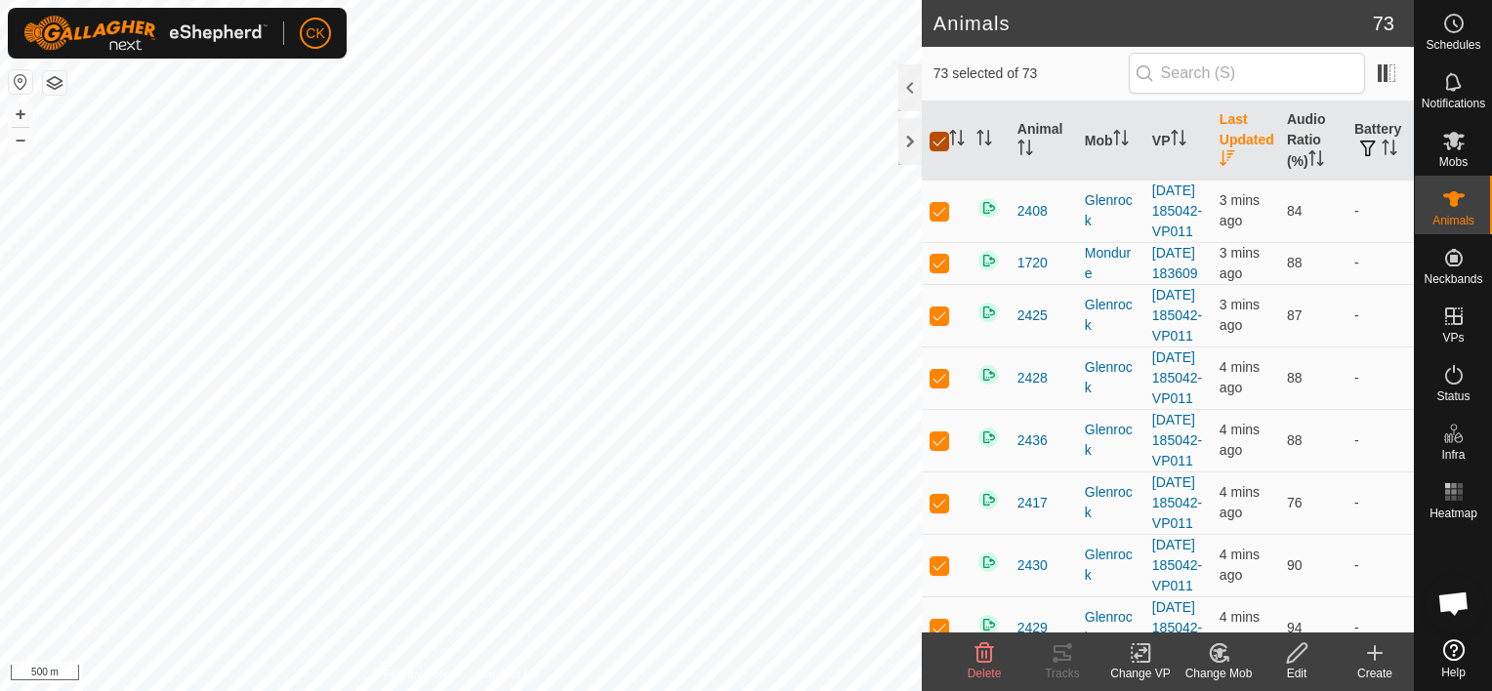
checkbox input "false"
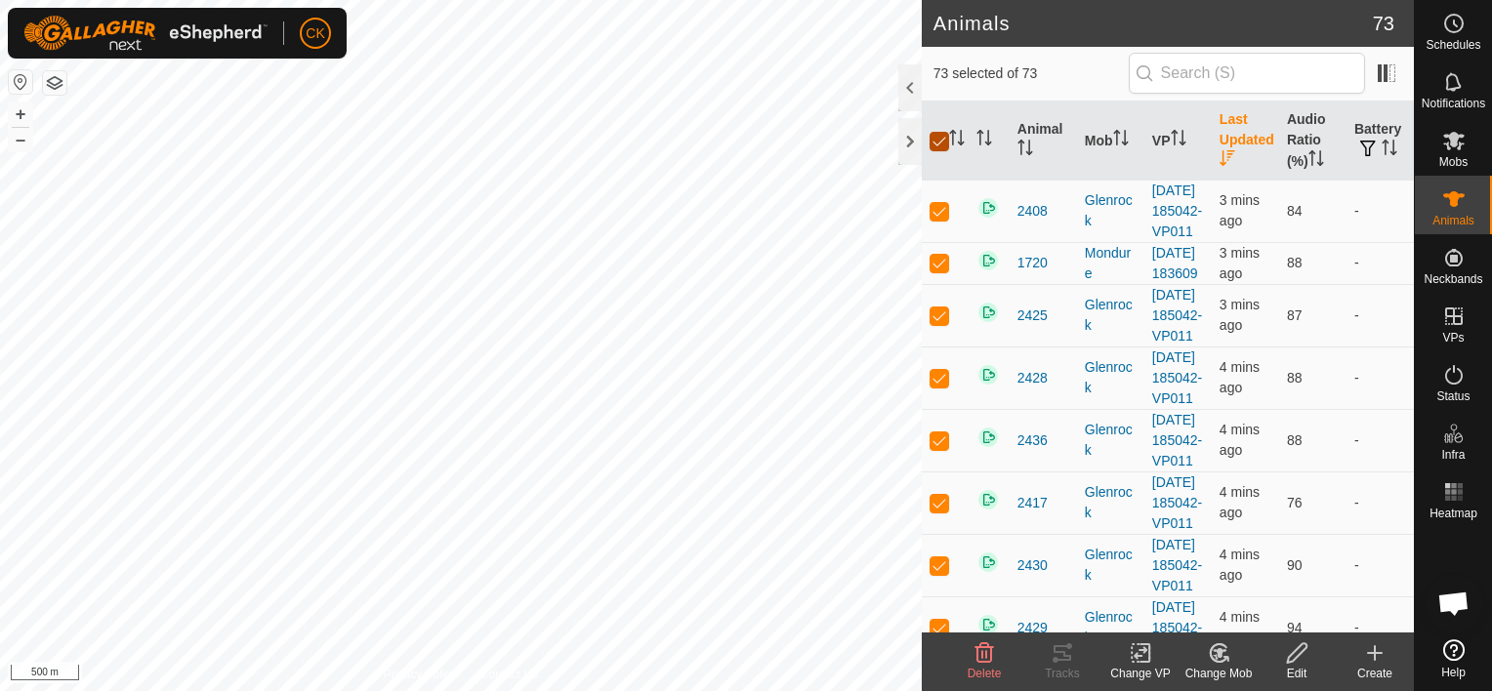
checkbox input "false"
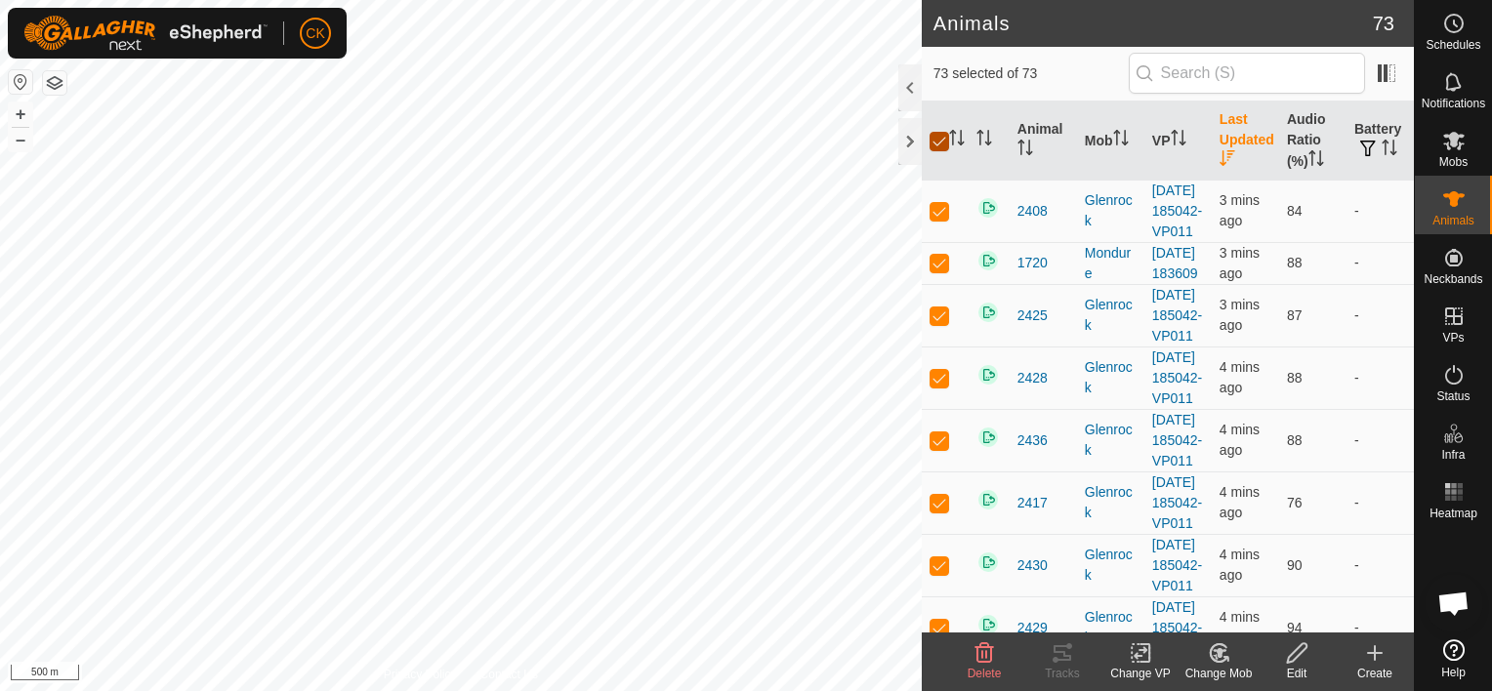
checkbox input "false"
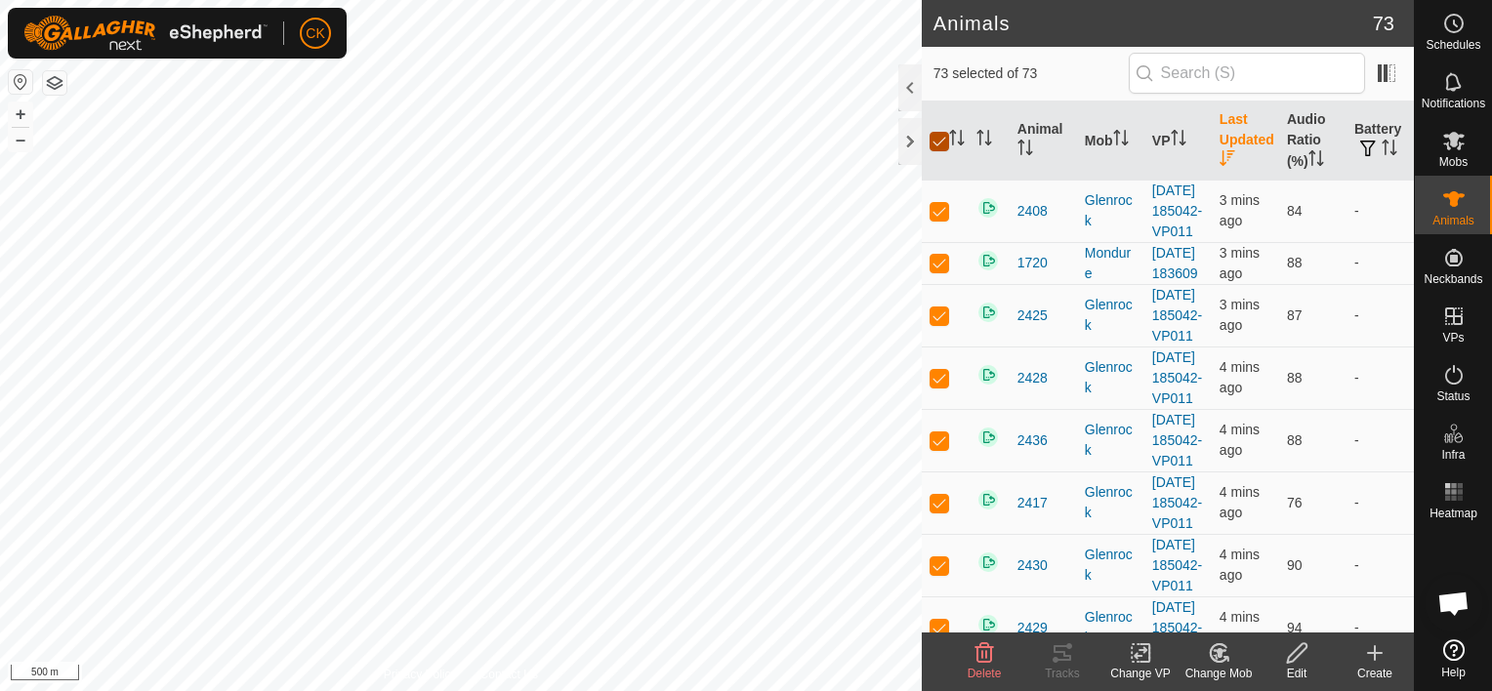
checkbox input "false"
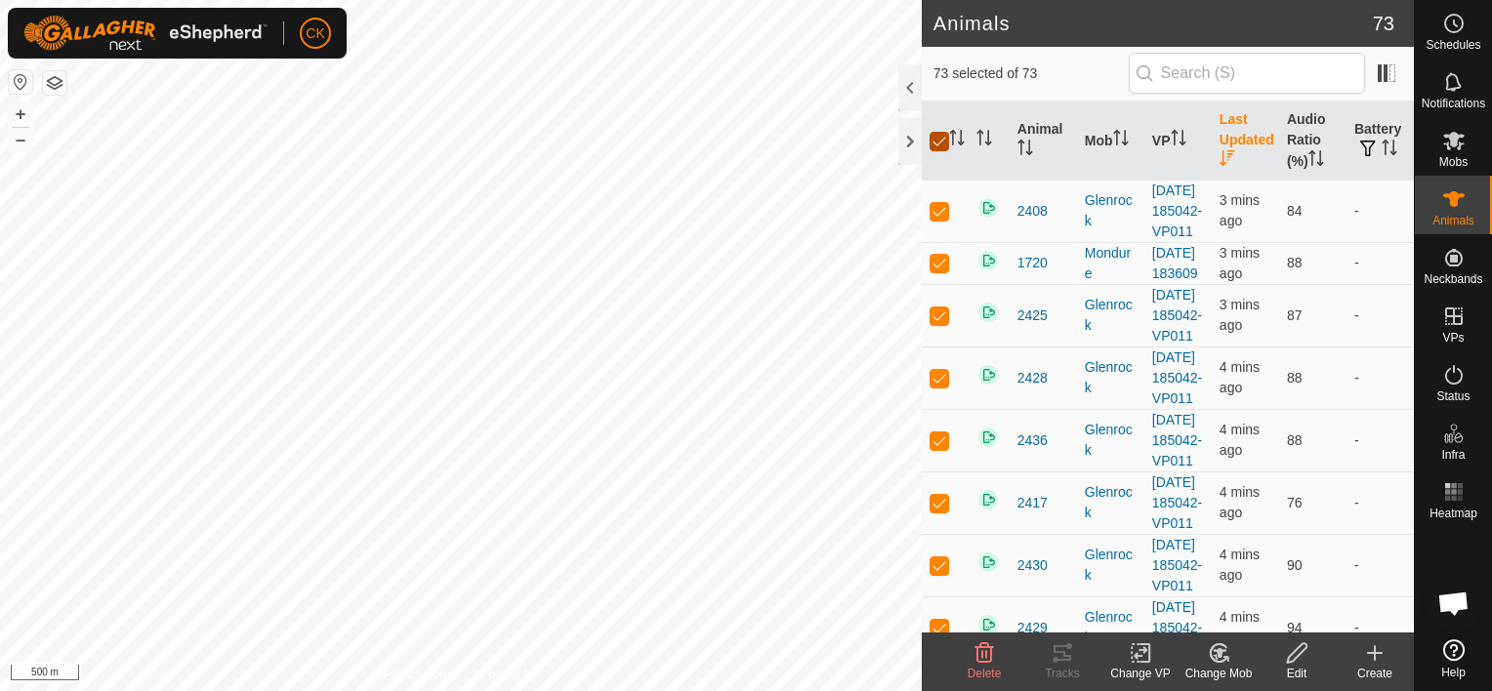
checkbox input "false"
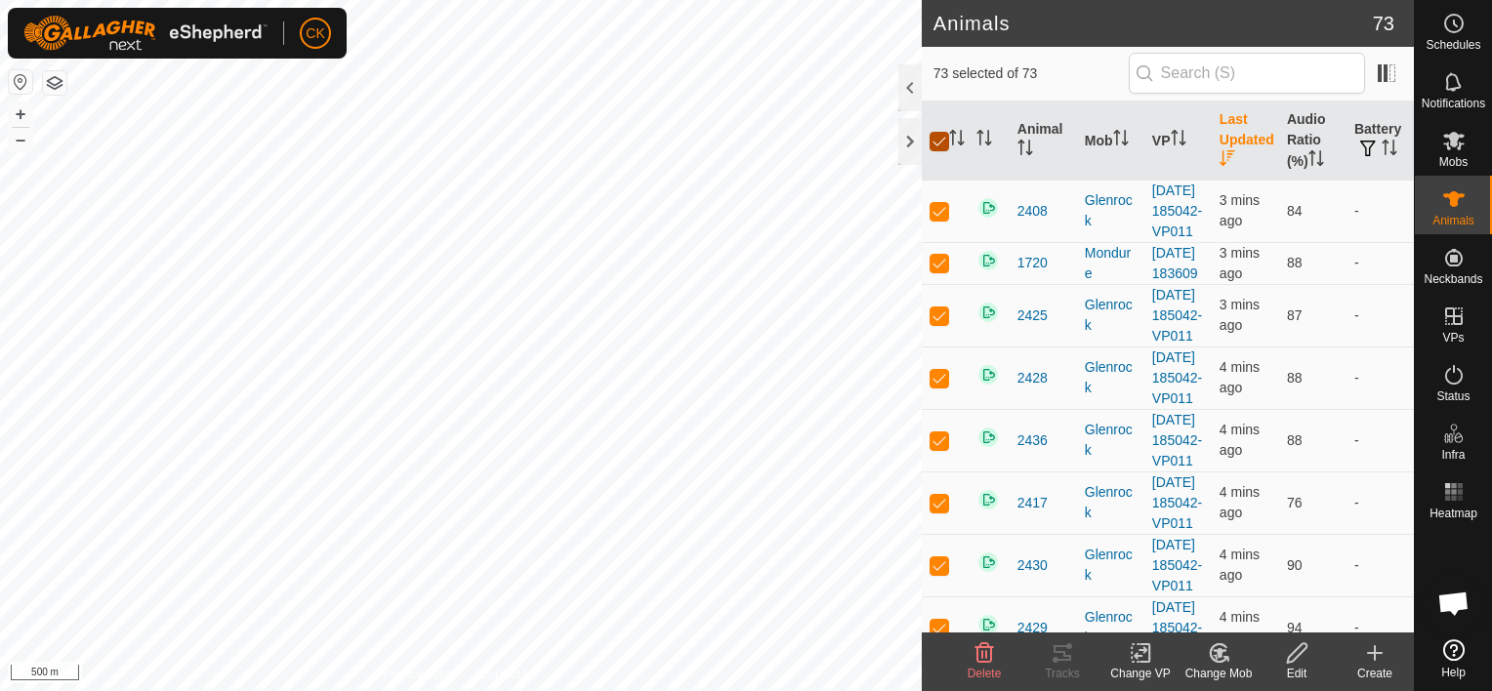
checkbox input "false"
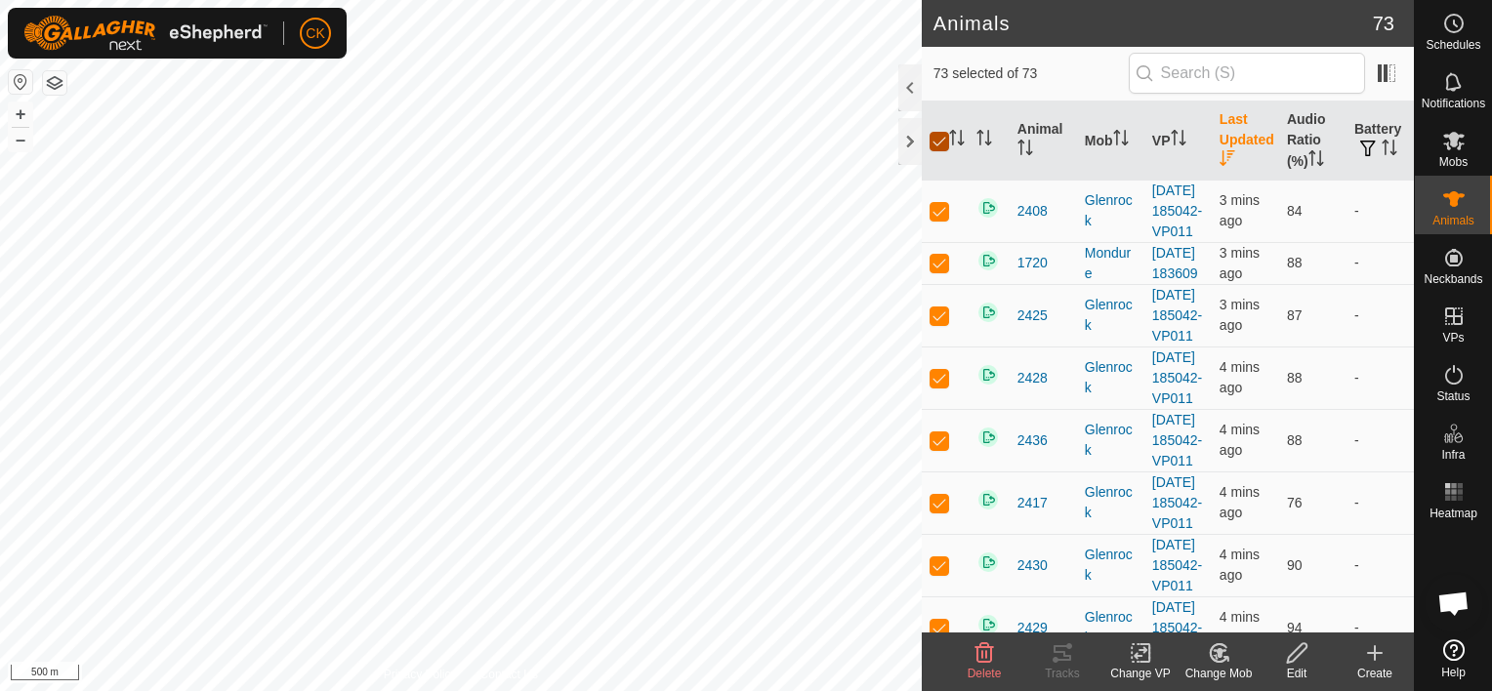
checkbox input "false"
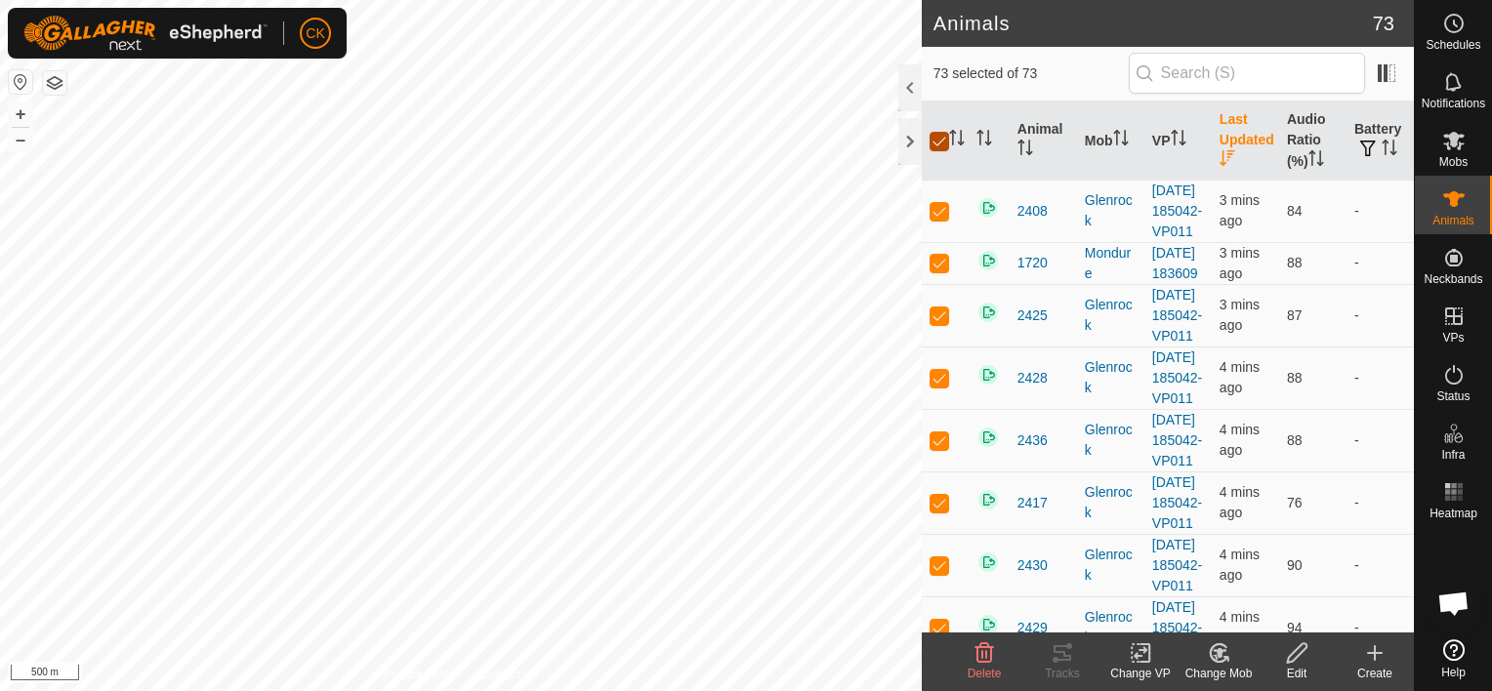
checkbox input "false"
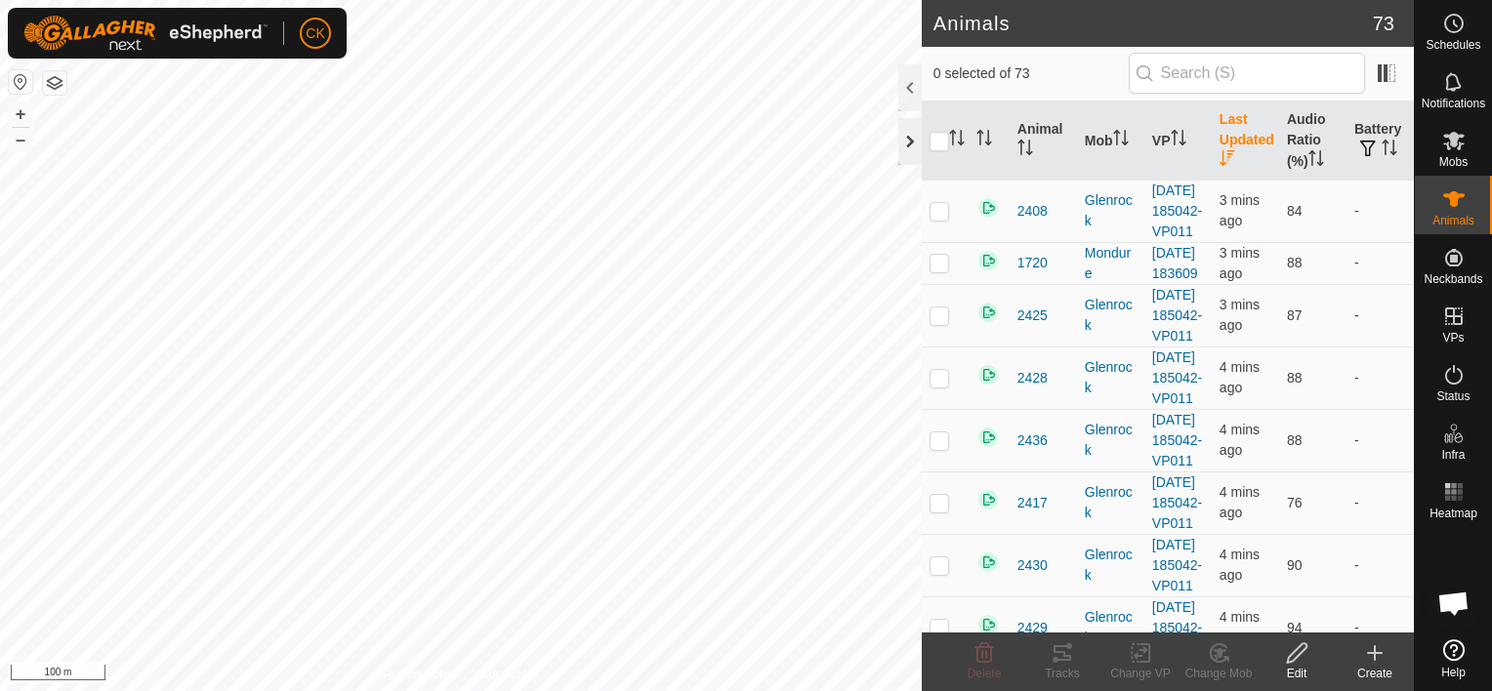
click at [903, 152] on div at bounding box center [909, 141] width 23 height 47
